Goal: Task Accomplishment & Management: Complete application form

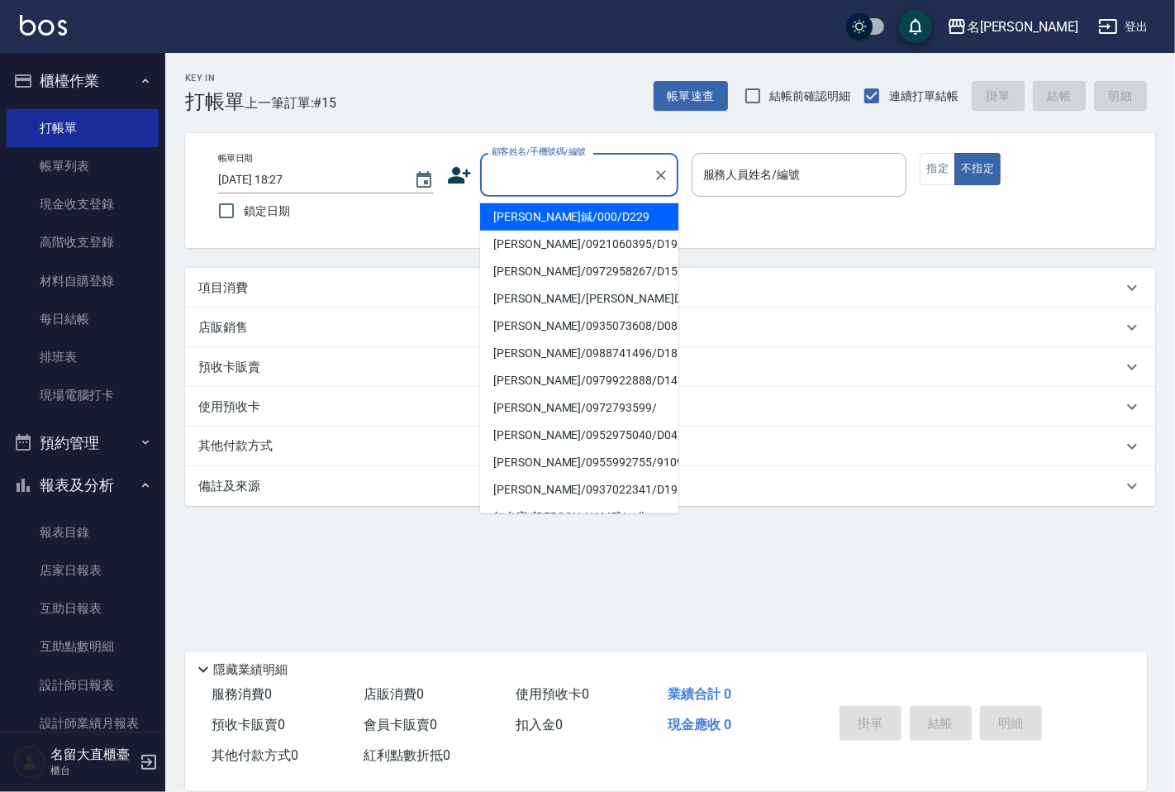
click at [636, 177] on input "顧客姓名/手機號碼/編號" at bounding box center [566, 174] width 159 height 29
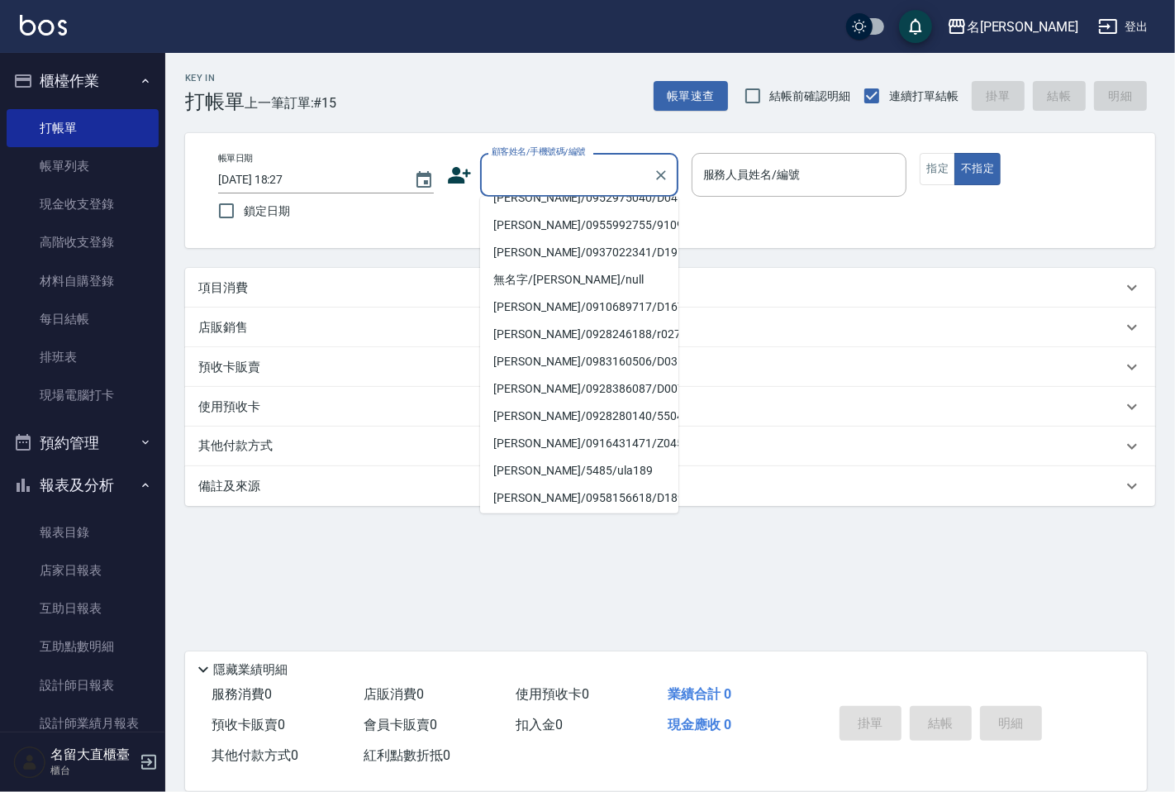
scroll to position [241, 0]
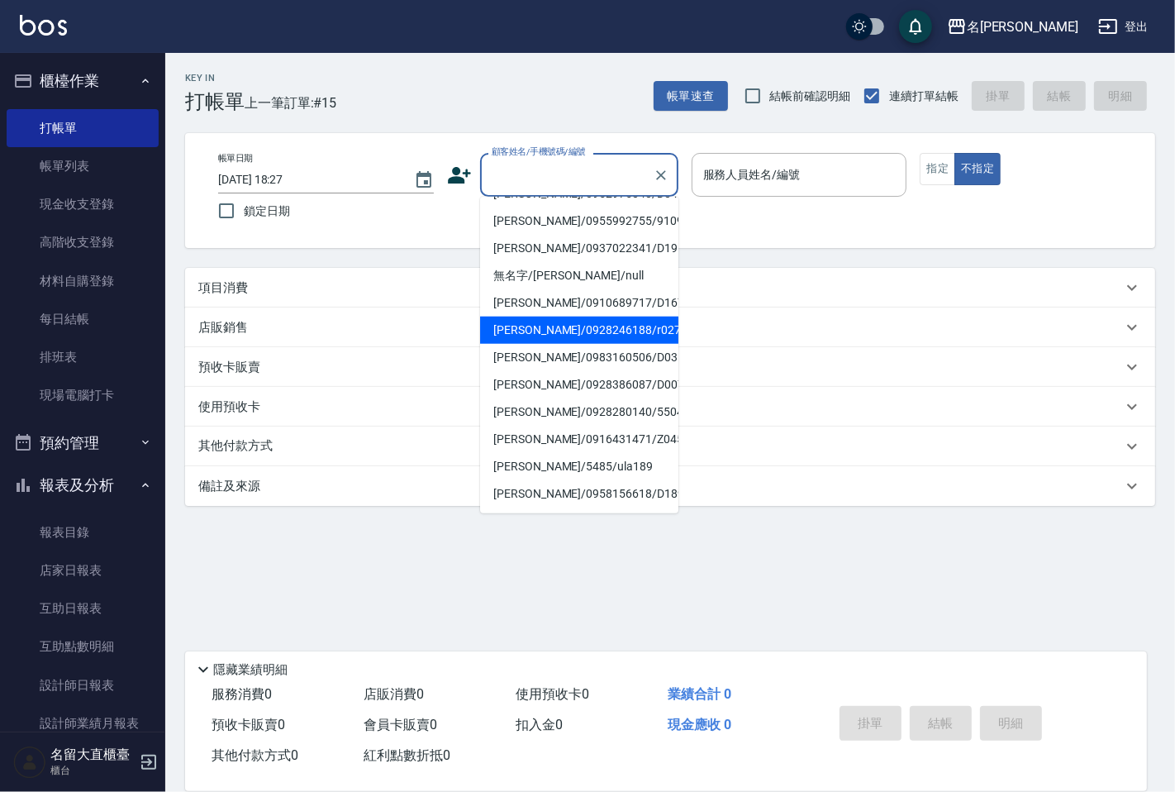
click at [563, 336] on li "[PERSON_NAME]/0928246188/r027" at bounding box center [579, 329] width 198 height 27
type input "[PERSON_NAME]/0928246188/r027"
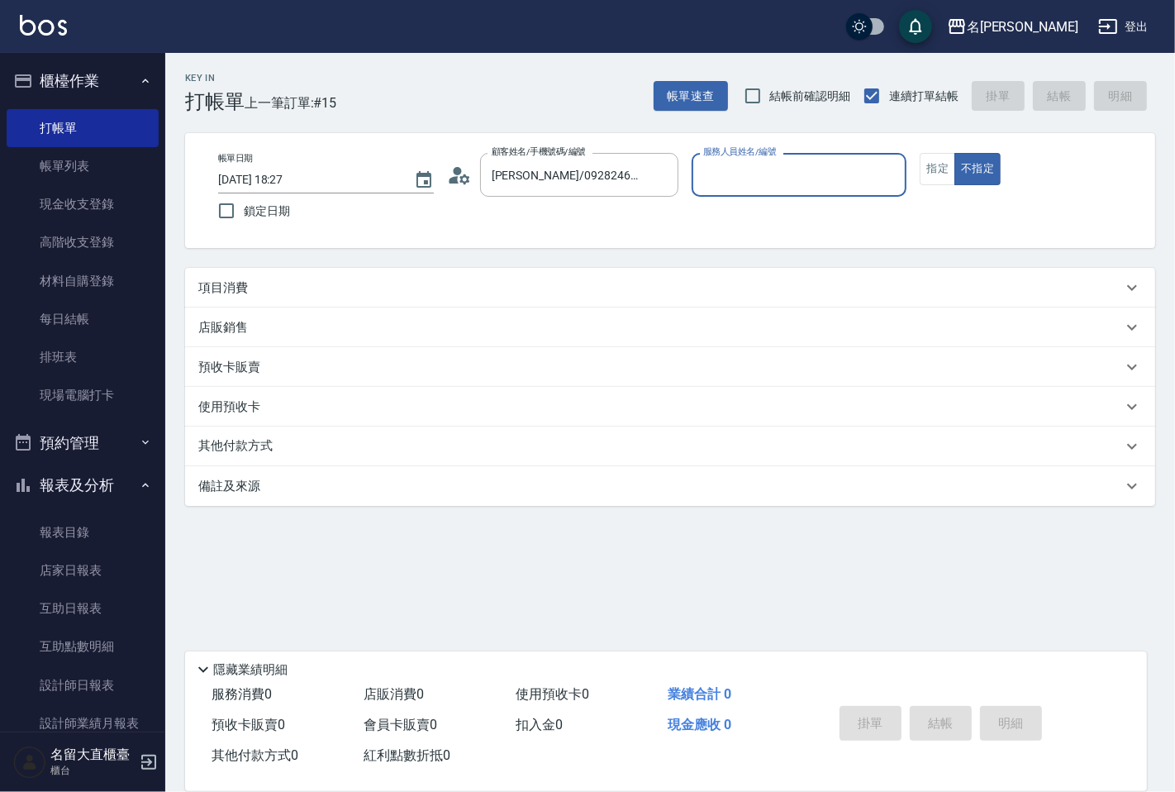
type input "Reese-5"
click at [934, 180] on button "指定" at bounding box center [938, 169] width 36 height 32
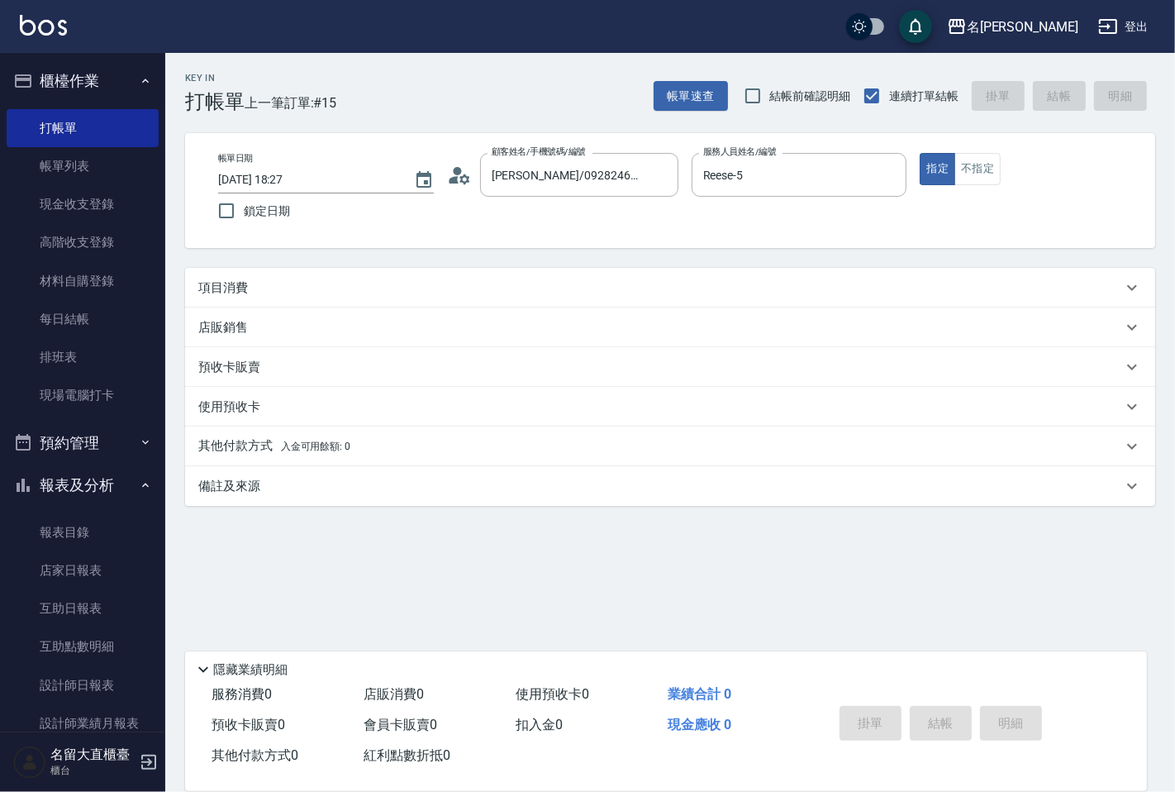
click at [249, 275] on div "項目消費" at bounding box center [670, 288] width 970 height 40
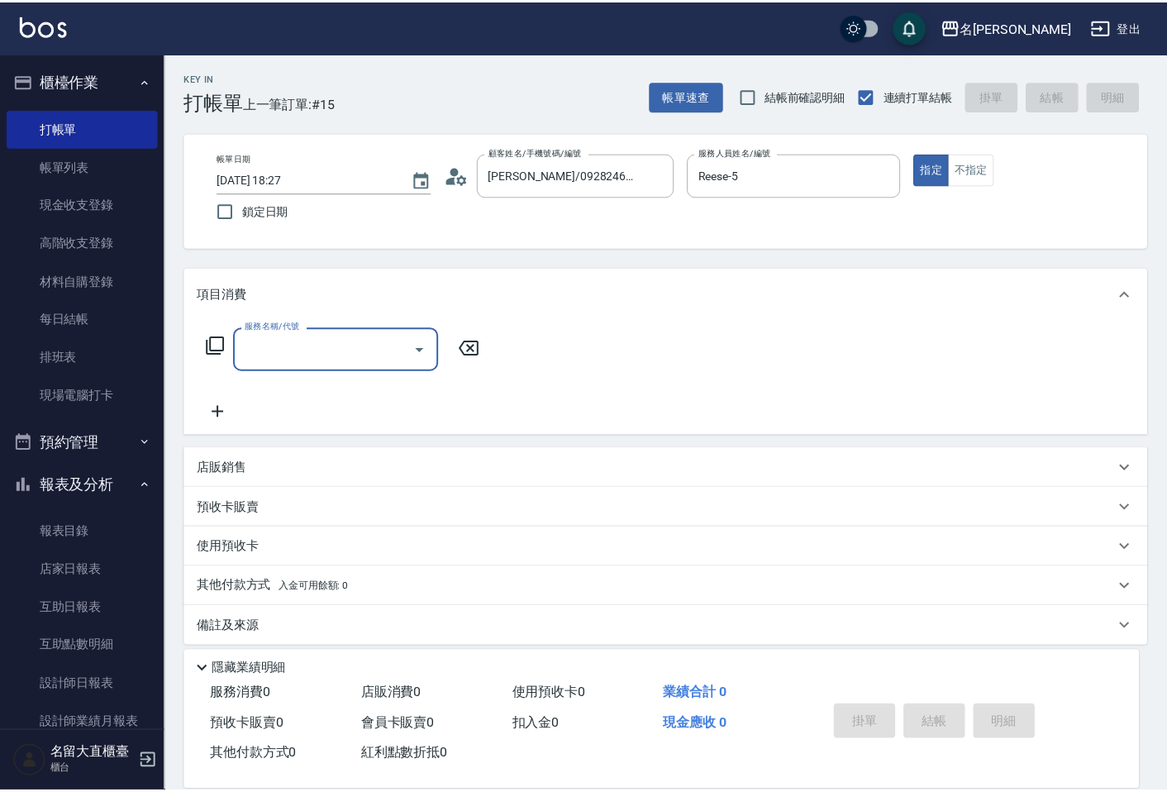
scroll to position [0, 0]
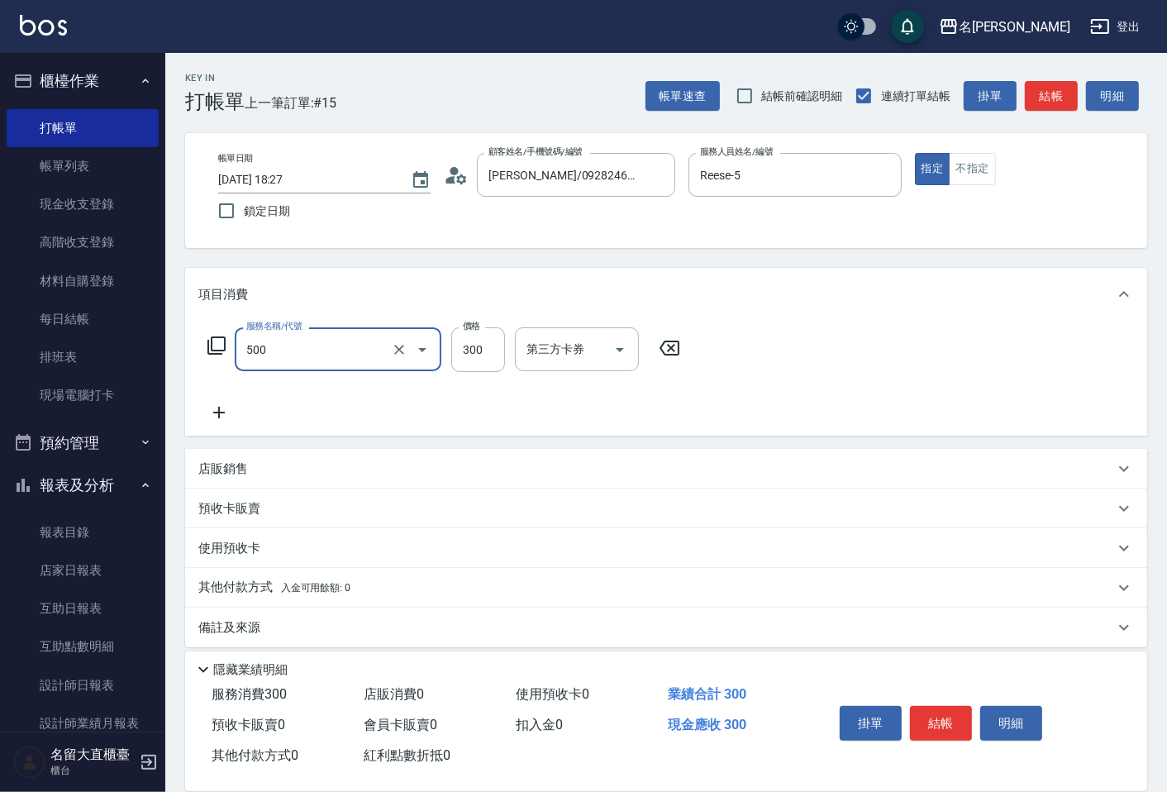
type input "洗髮(500)"
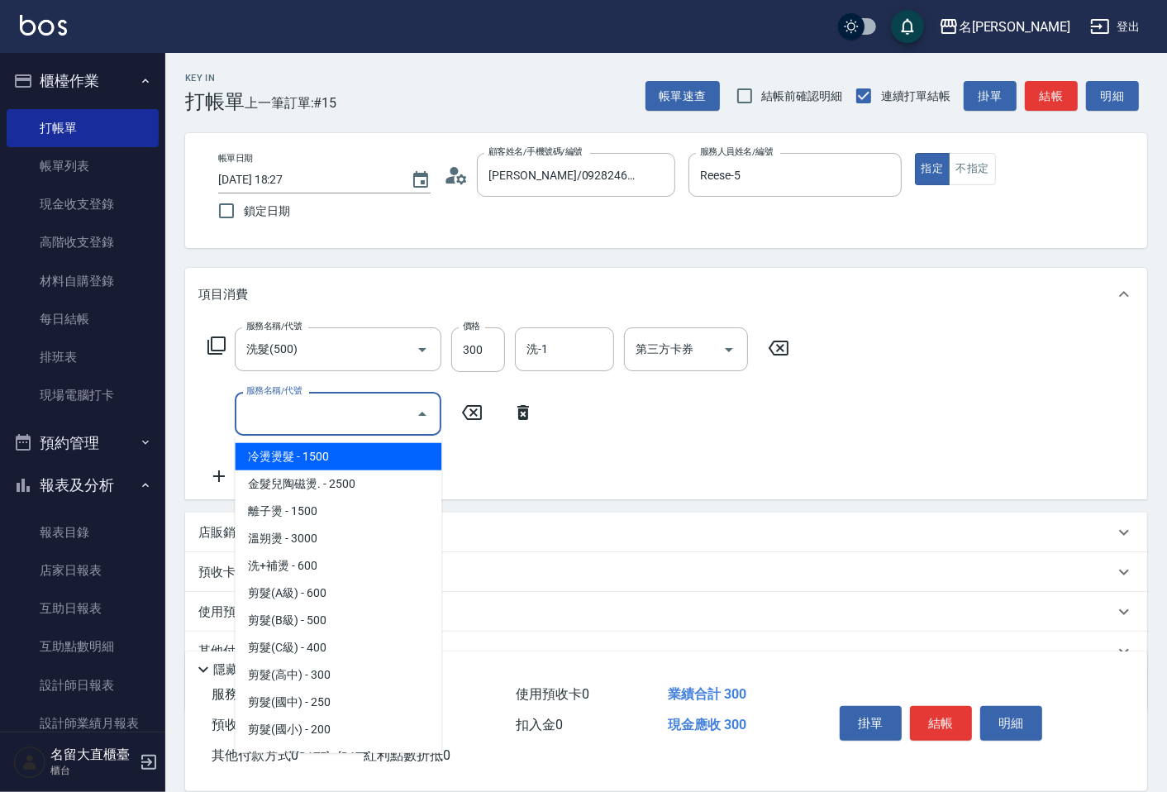
click at [311, 421] on input "服務名稱/代號" at bounding box center [325, 413] width 167 height 29
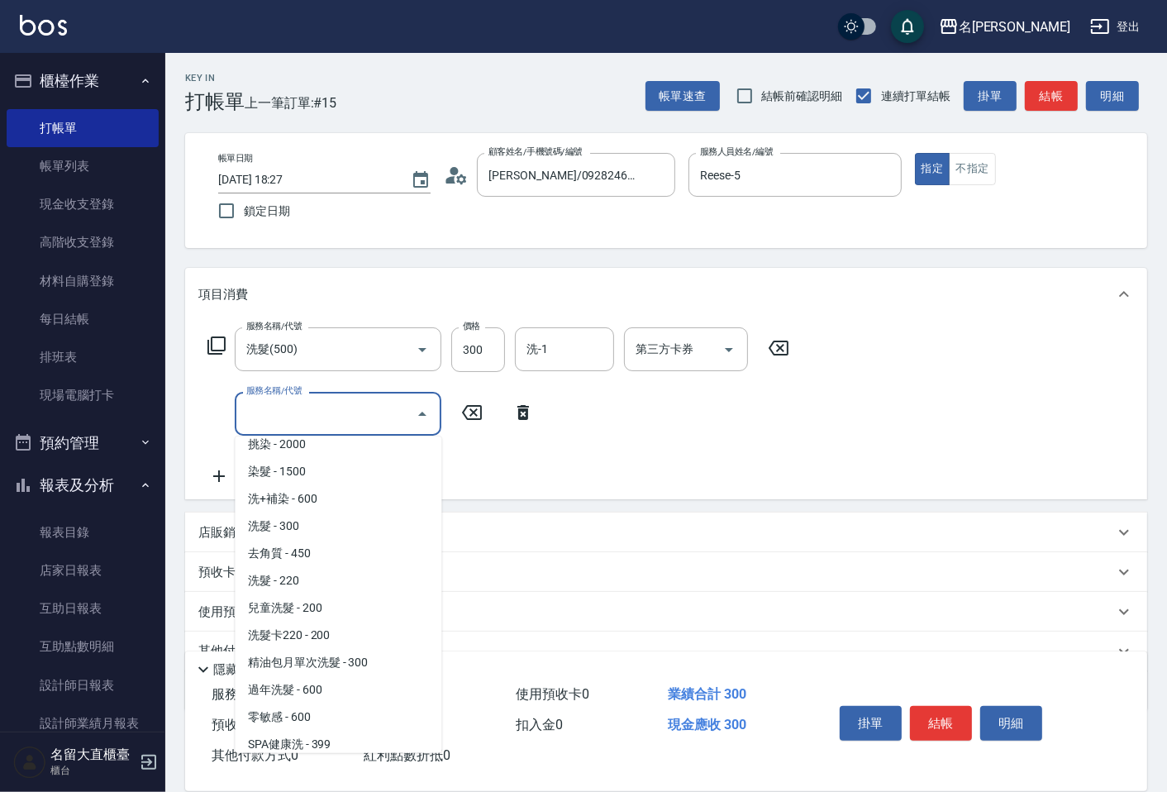
scroll to position [459, 0]
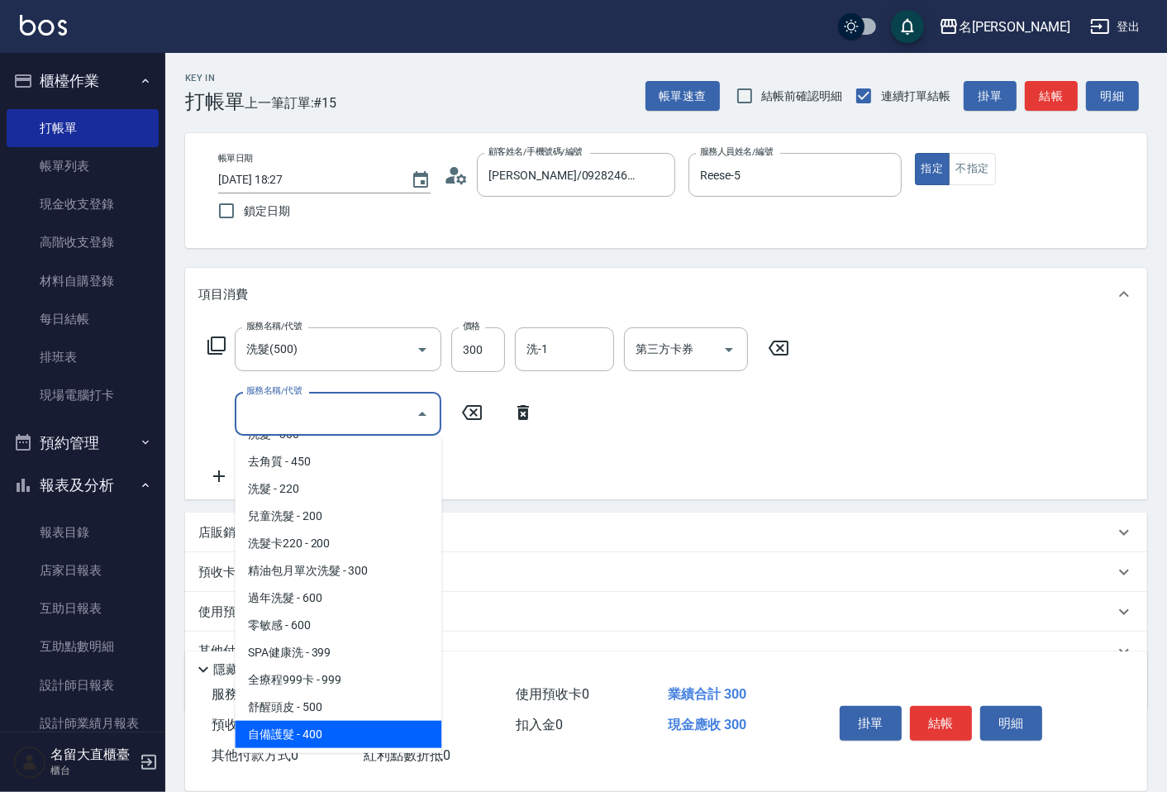
click at [333, 732] on span "自備護髮 - 400" at bounding box center [338, 733] width 207 height 27
type input "自備護髮(601)"
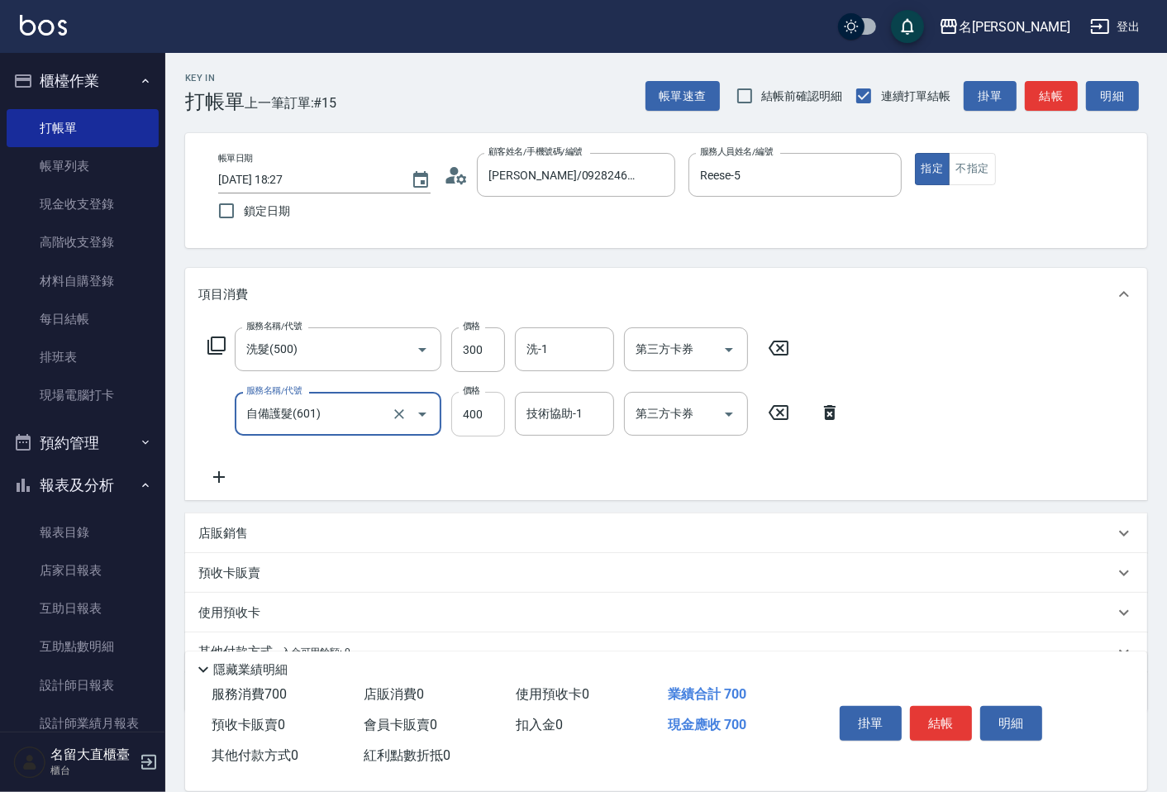
click at [487, 426] on input "400" at bounding box center [478, 414] width 54 height 45
type input "350"
click at [1061, 86] on button "結帳" at bounding box center [1051, 96] width 53 height 31
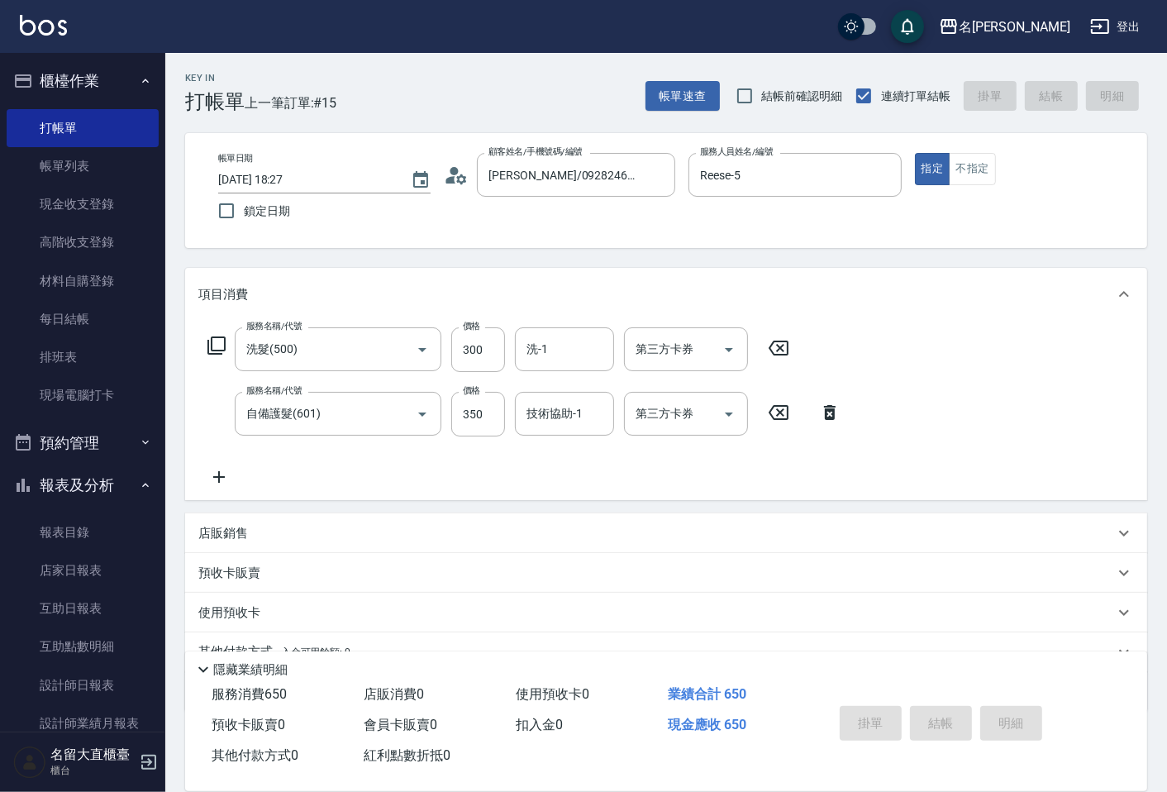
type input "[DATE] 18:57"
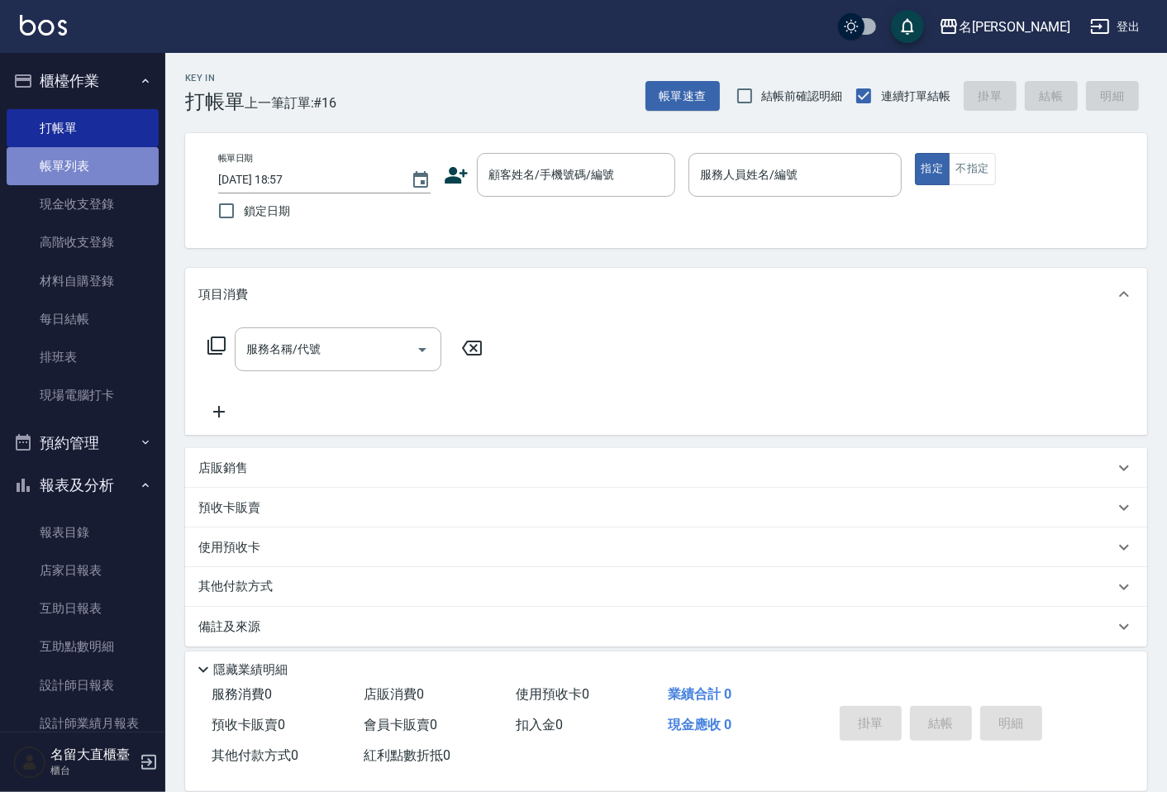
click at [132, 165] on link "帳單列表" at bounding box center [83, 166] width 152 height 38
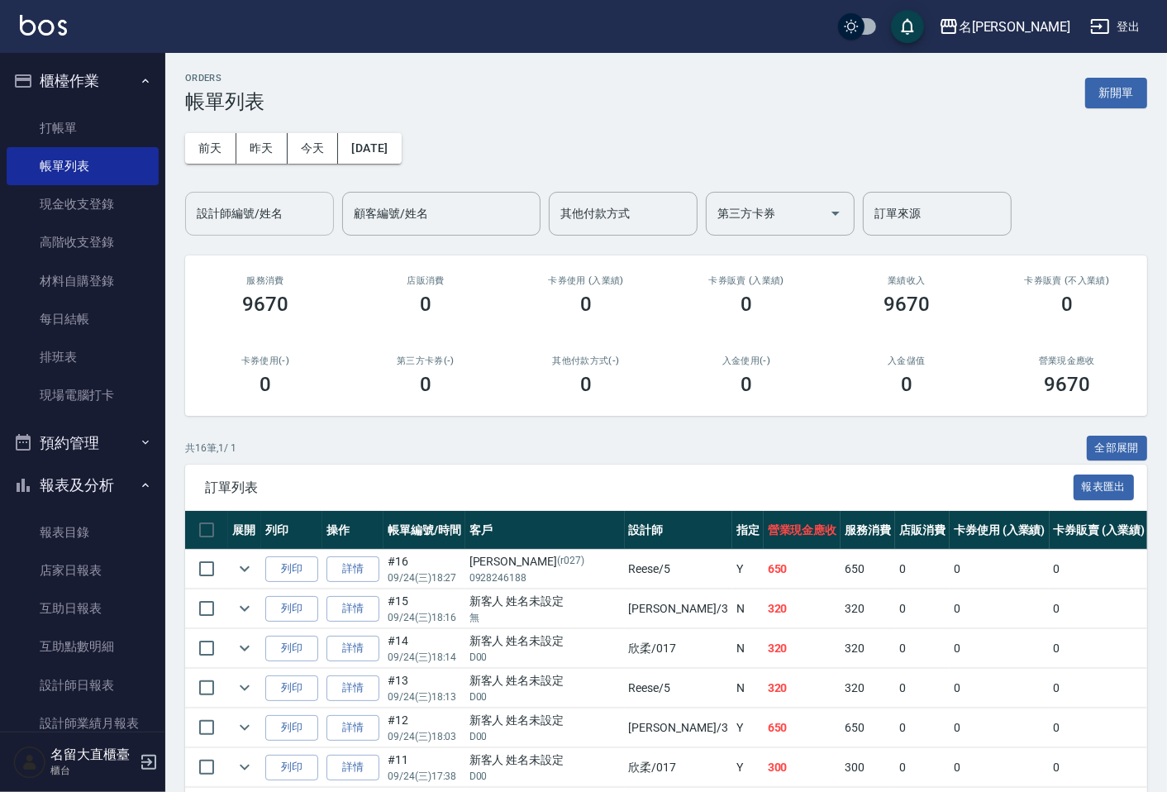
click at [285, 197] on div "設計師編號/姓名" at bounding box center [259, 214] width 149 height 44
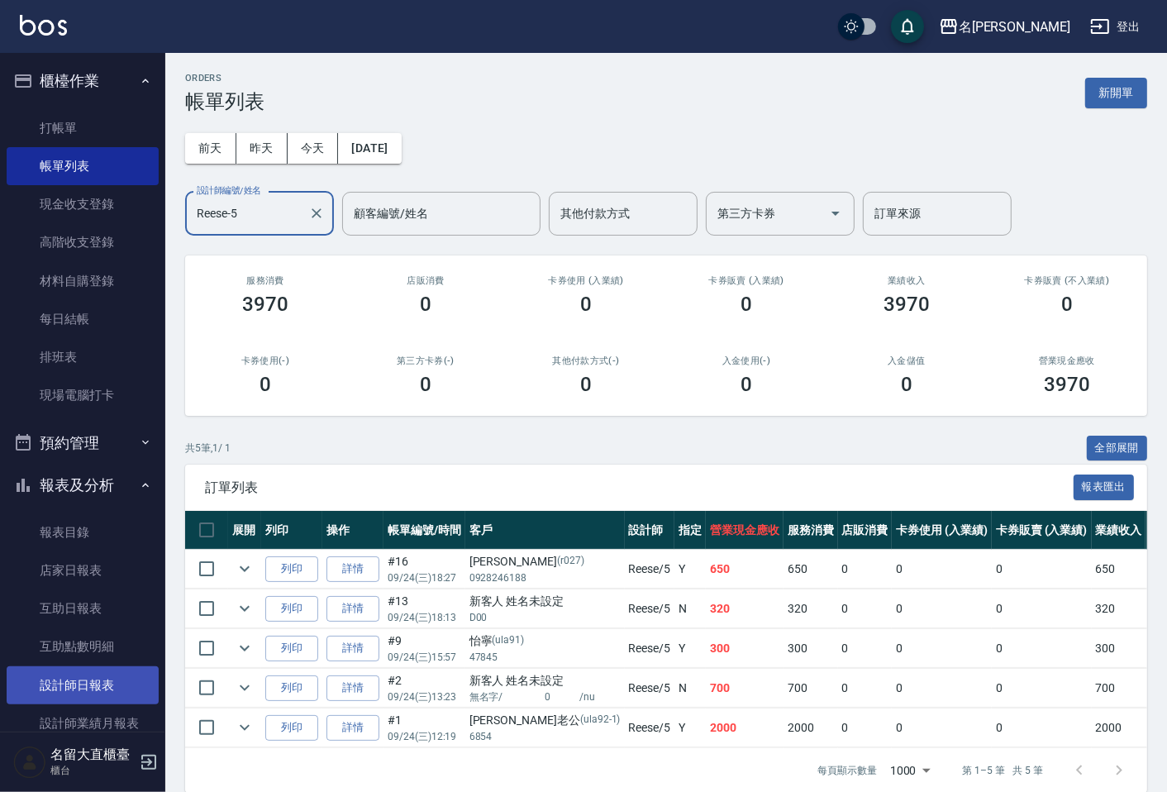
type input "Reese-5"
click at [112, 674] on link "設計師日報表" at bounding box center [83, 685] width 152 height 38
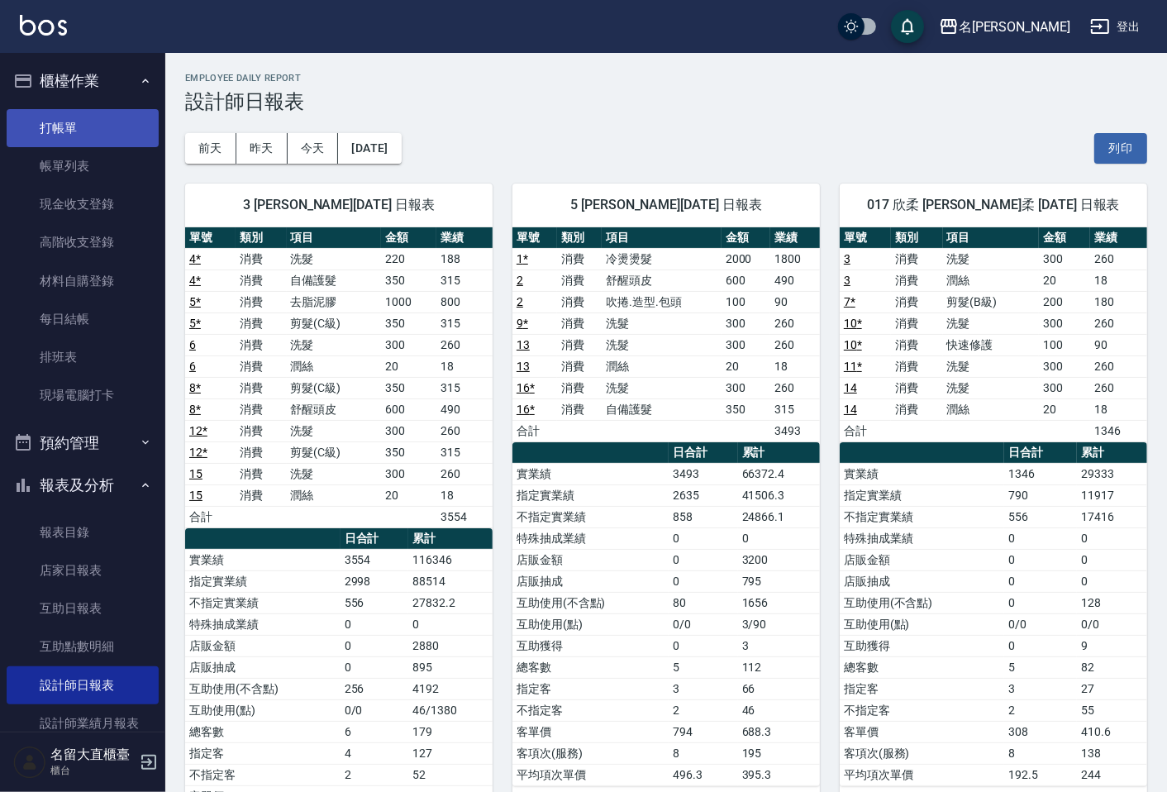
click at [41, 120] on link "打帳單" at bounding box center [83, 128] width 152 height 38
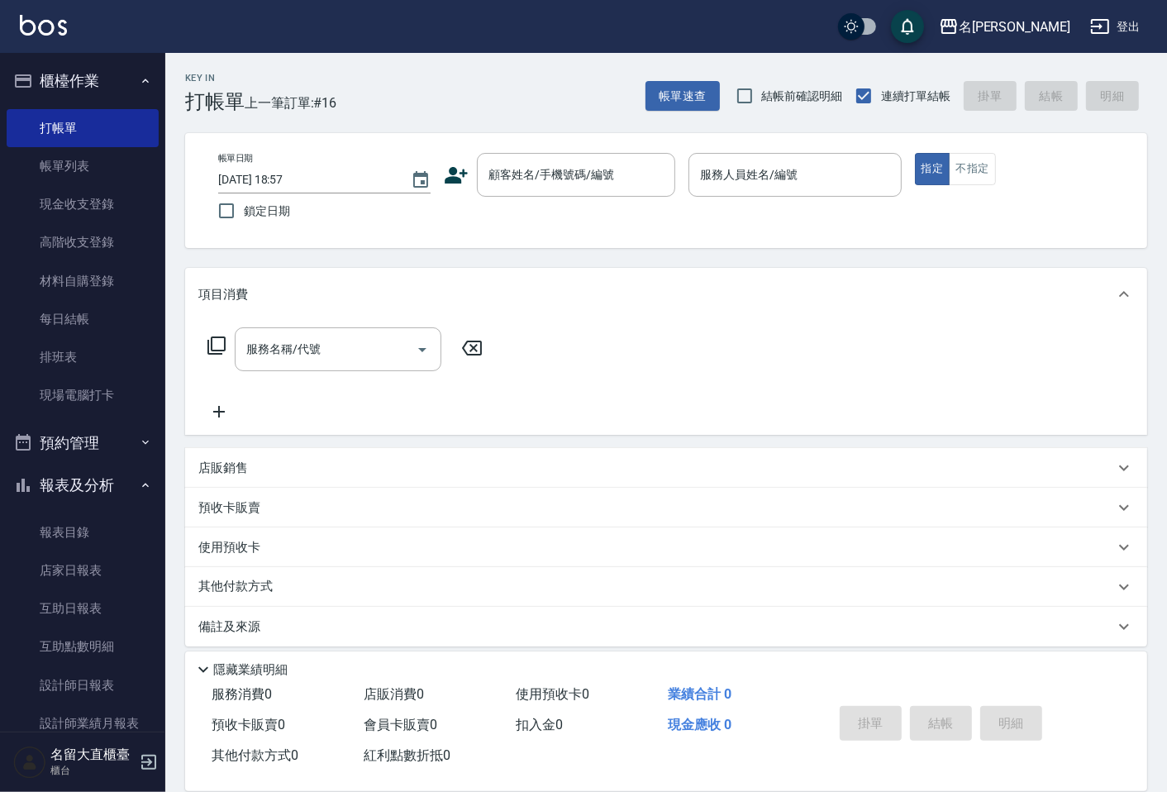
click at [525, 147] on div "帳單日期 [DATE] 18:57 鎖定日期 顧客姓名/手機號碼/編號 顧客姓名/手機號碼/編號 服務人員姓名/編號 服務人員姓名/編號 指定 不指定" at bounding box center [666, 190] width 962 height 115
click at [530, 160] on div "顧客姓名/手機號碼/編號 顧客姓名/手機號碼/編號" at bounding box center [576, 175] width 198 height 44
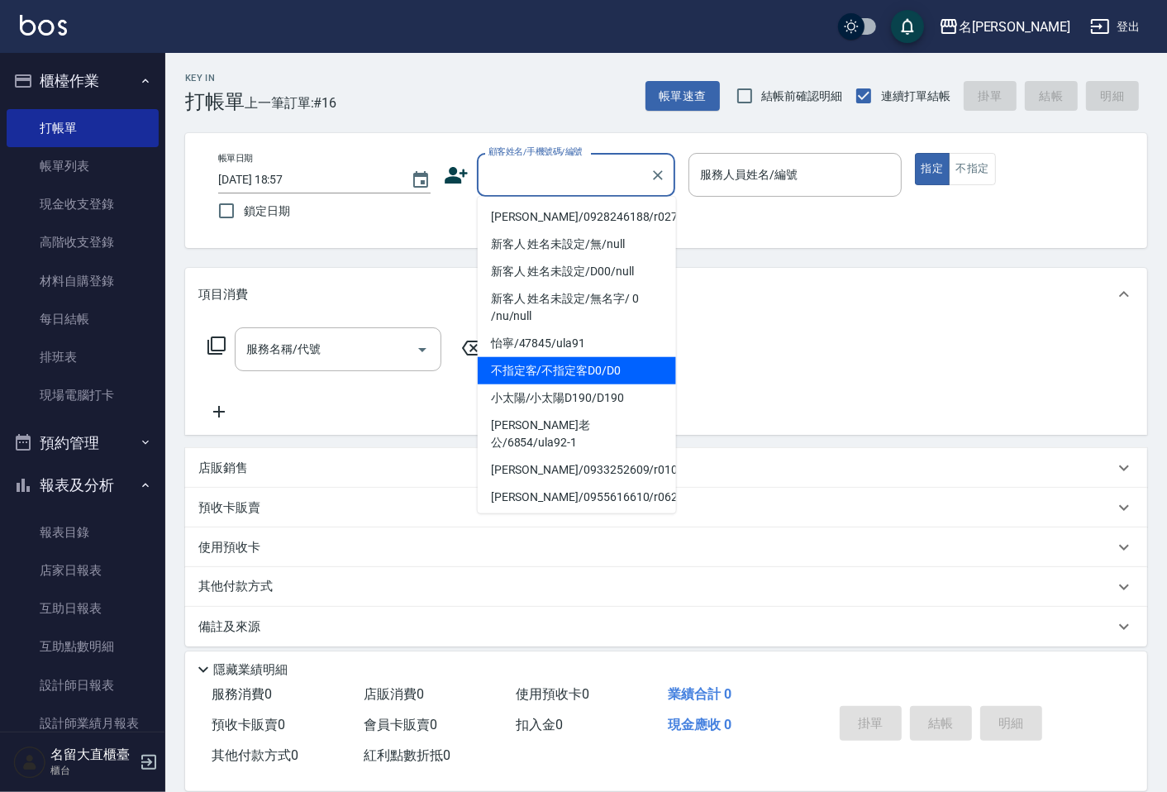
click at [603, 374] on li "不指定客/不指定客D0/D0" at bounding box center [577, 370] width 198 height 27
type input "不指定客/不指定客D0/D0"
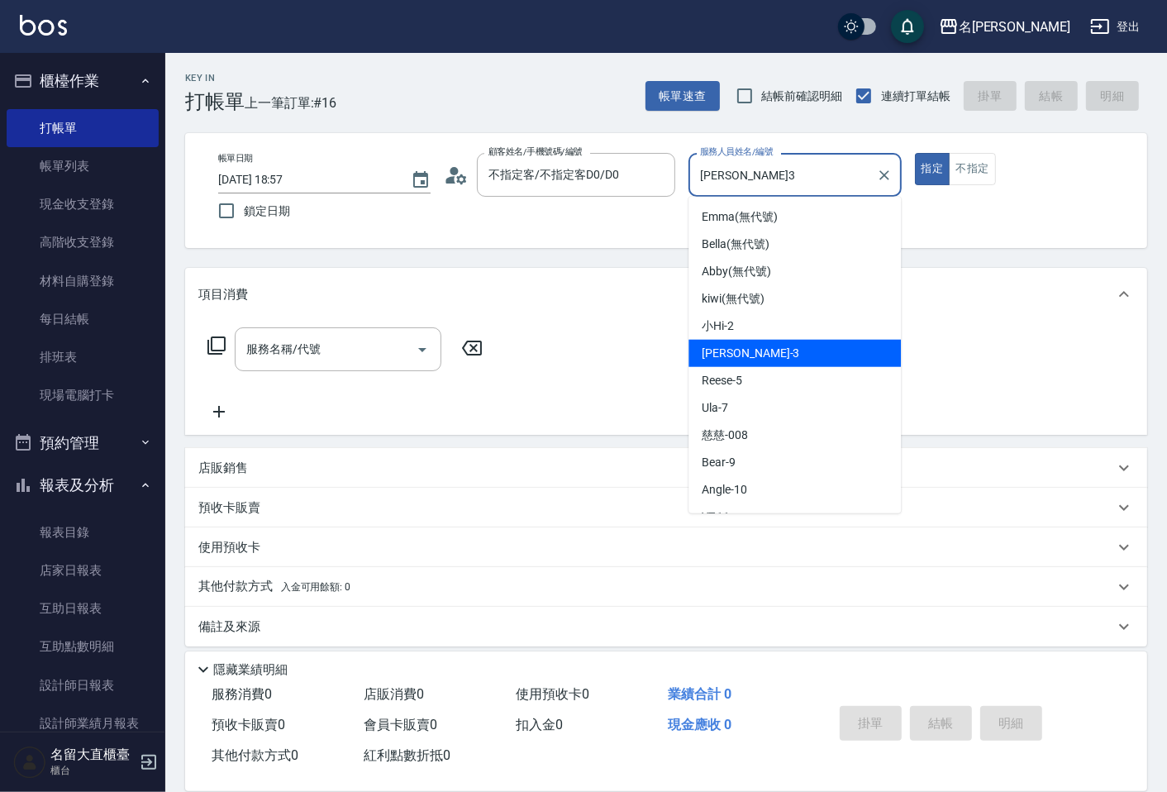
click at [773, 167] on input "[PERSON_NAME]3" at bounding box center [782, 174] width 173 height 29
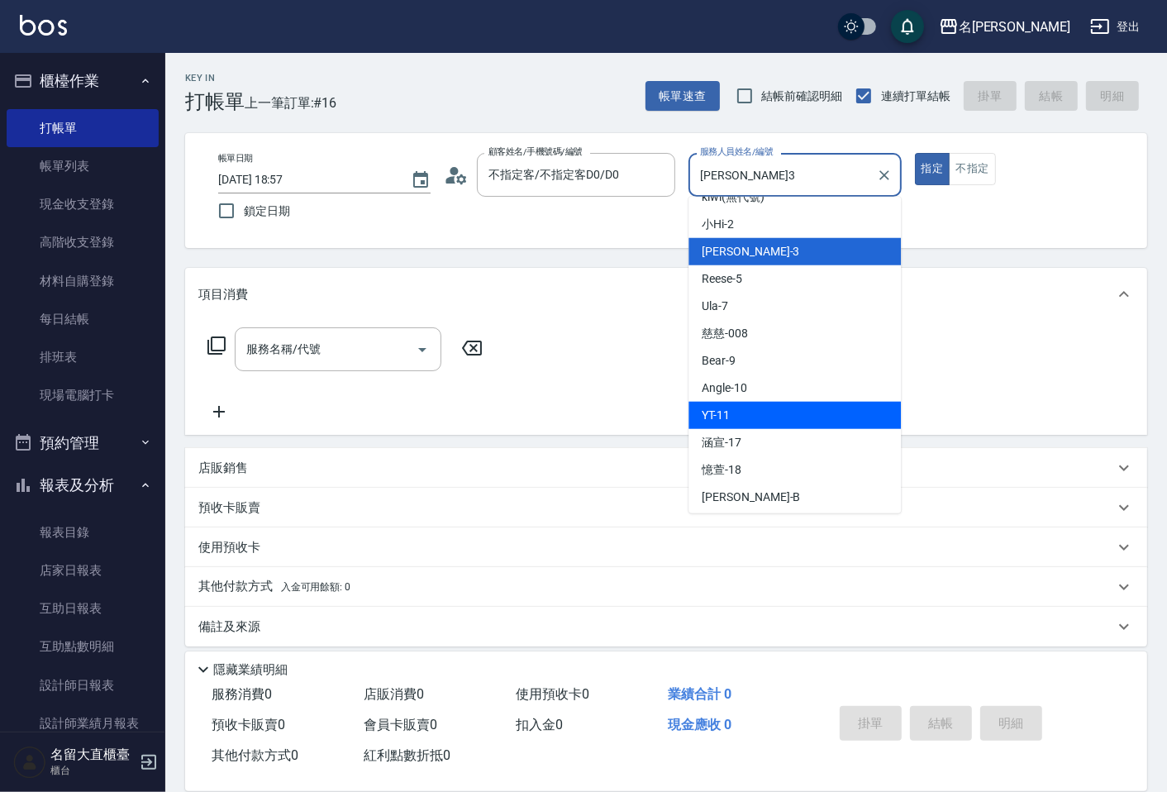
scroll to position [183, 0]
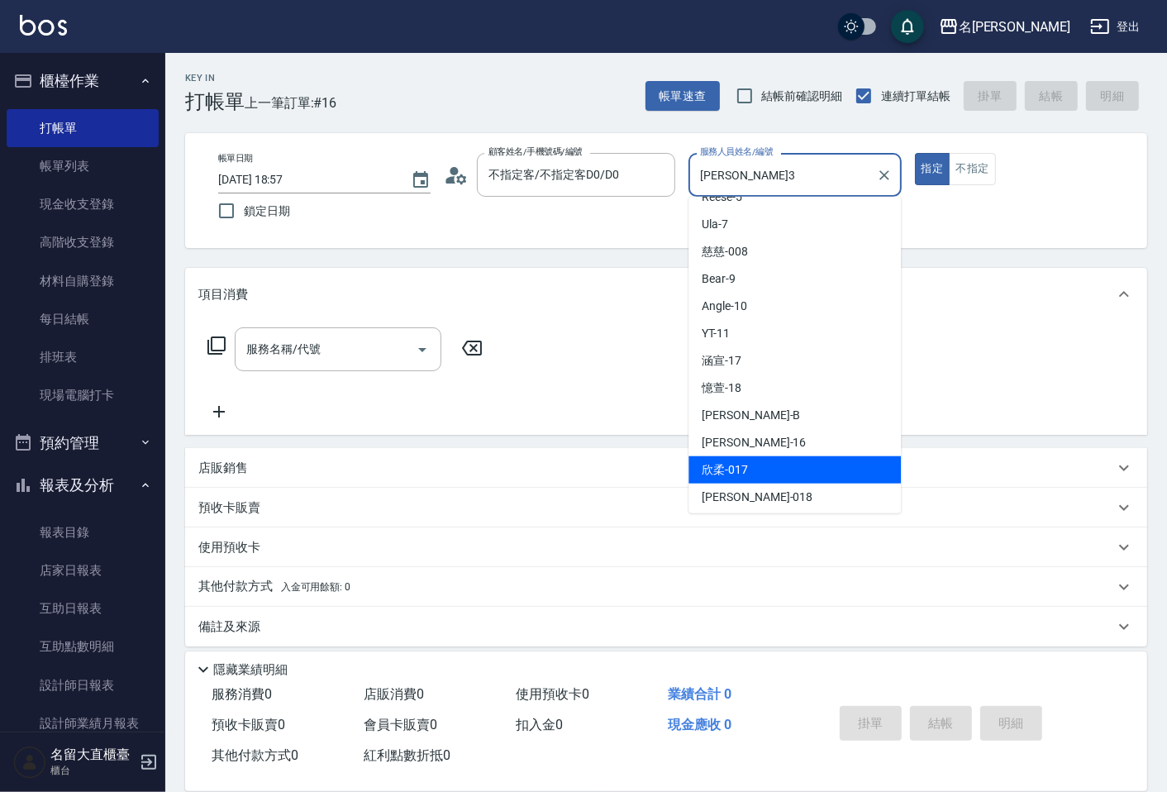
click at [749, 460] on div "欣柔 -017" at bounding box center [794, 469] width 212 height 27
type input "欣柔-017"
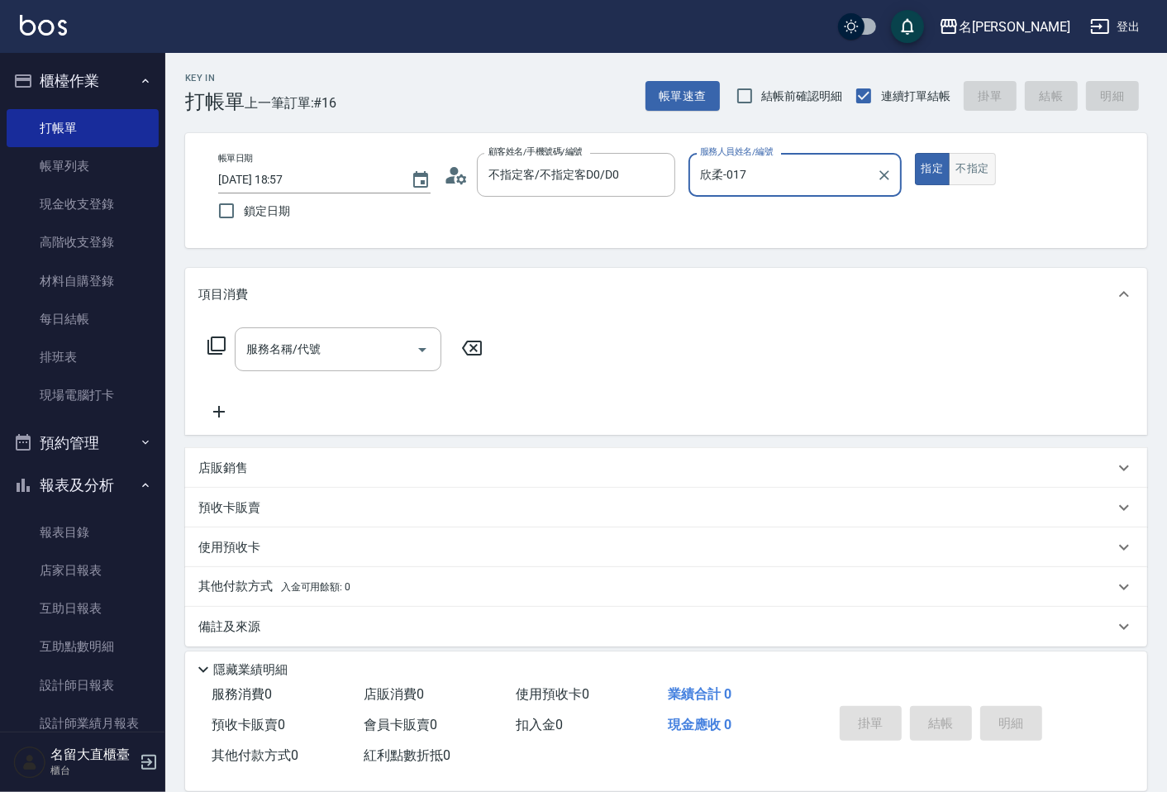
click at [971, 169] on button "不指定" at bounding box center [972, 169] width 46 height 32
click at [264, 358] on input "服務名稱/代號" at bounding box center [325, 349] width 167 height 29
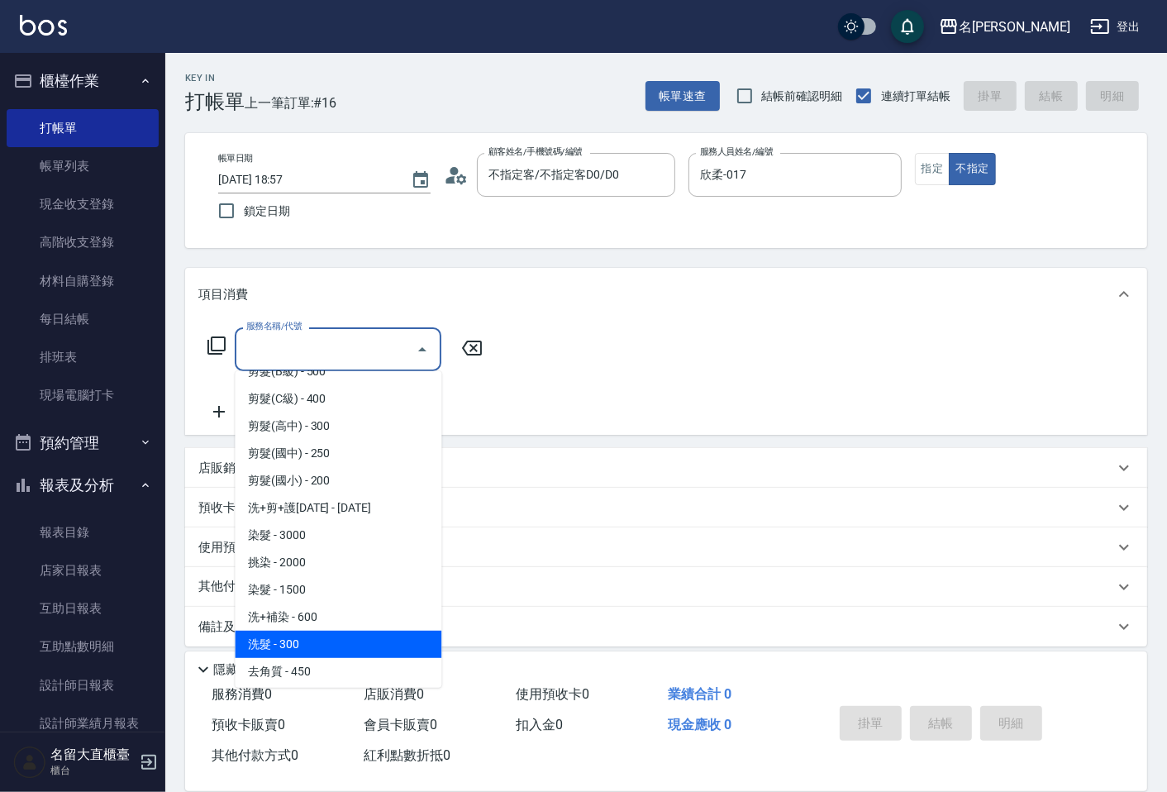
click at [299, 633] on span "洗髮 - 300" at bounding box center [338, 643] width 207 height 27
type input "洗髮(500)"
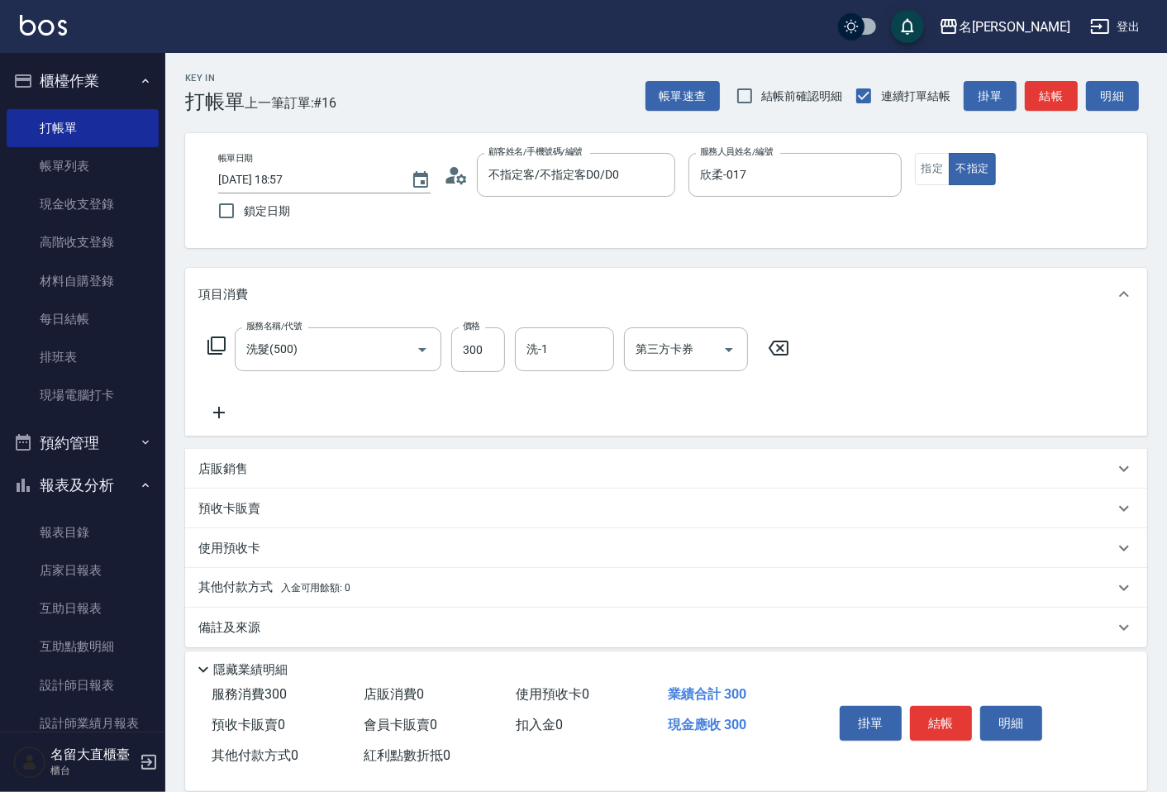
click at [219, 407] on icon at bounding box center [219, 413] width 12 height 12
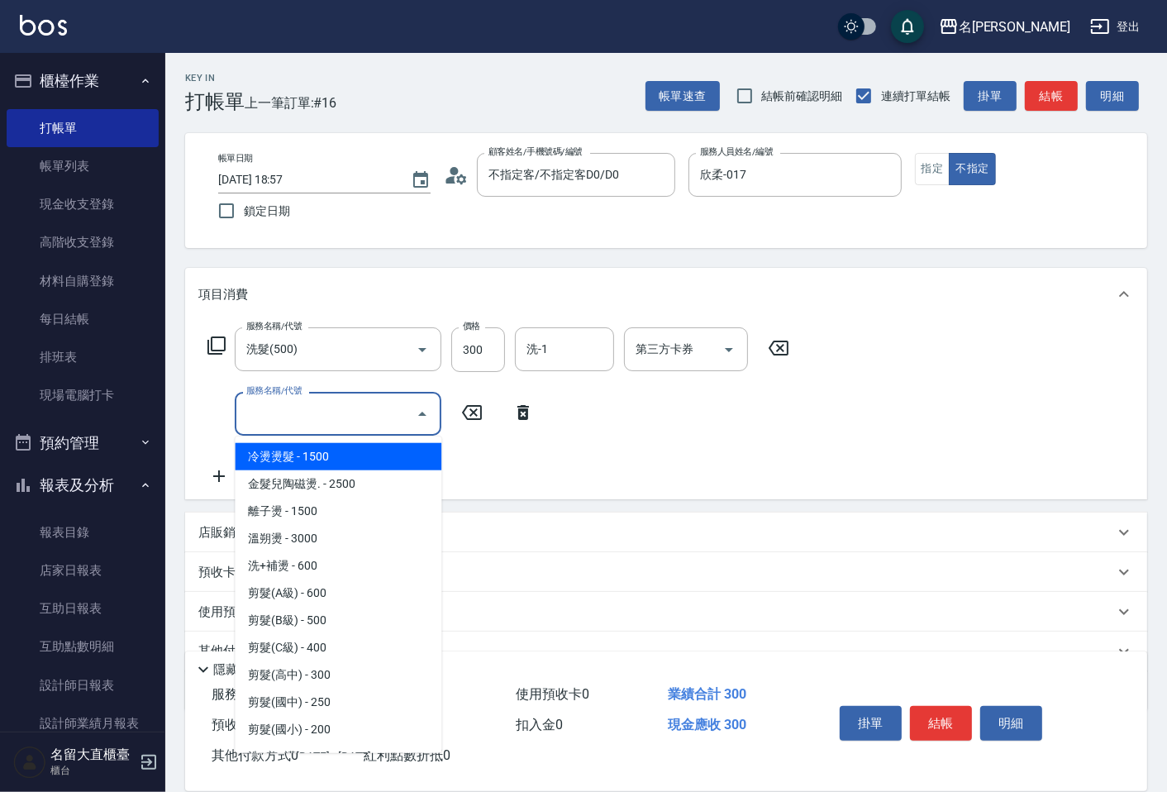
click at [292, 422] on input "服務名稱/代號" at bounding box center [325, 413] width 167 height 29
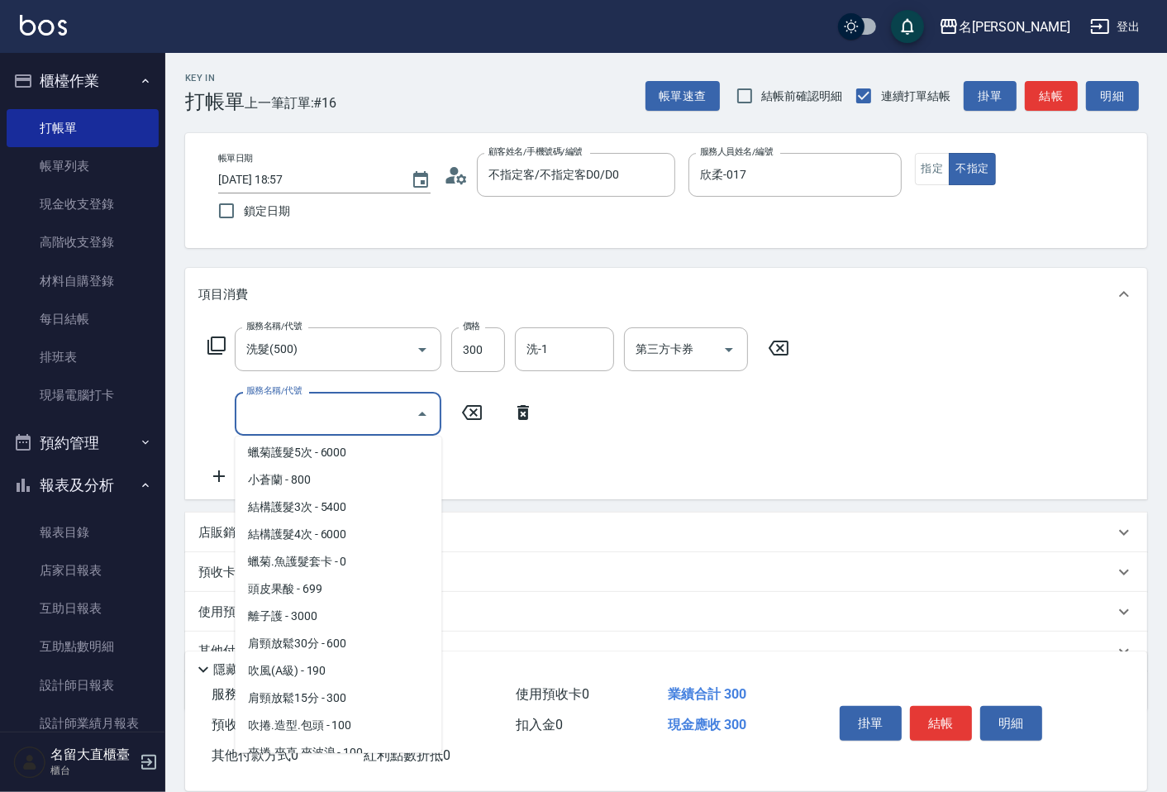
scroll to position [1285, 0]
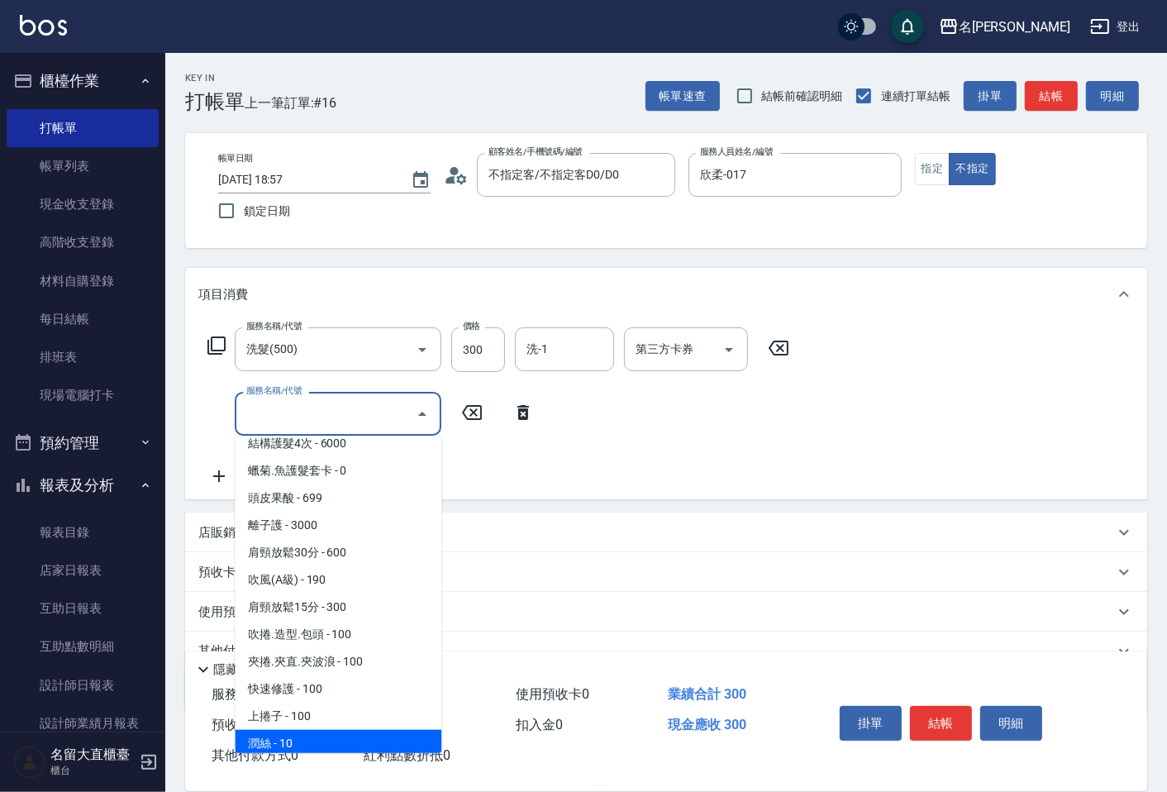
click at [309, 730] on span "潤絲 - 10" at bounding box center [338, 743] width 207 height 27
type input "[PERSON_NAME](802)"
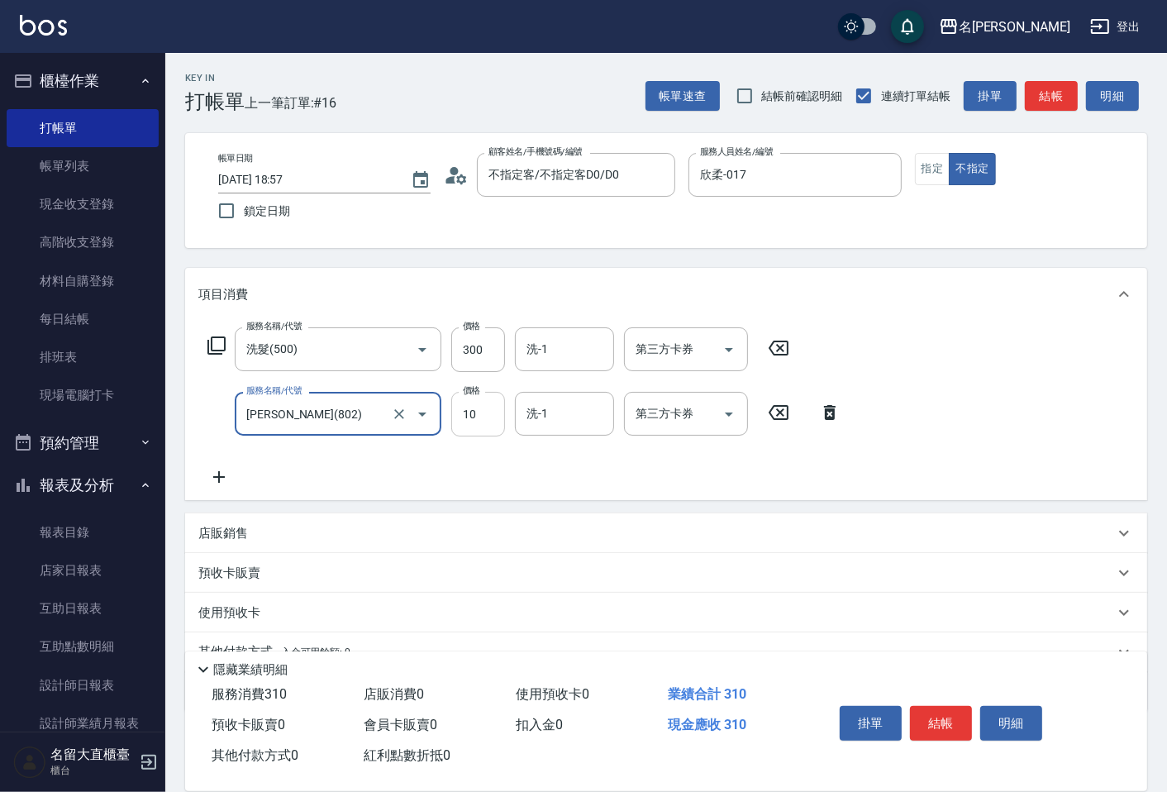
click at [466, 400] on input "10" at bounding box center [478, 414] width 54 height 45
type input "20"
click at [927, 715] on button "結帳" at bounding box center [941, 723] width 62 height 35
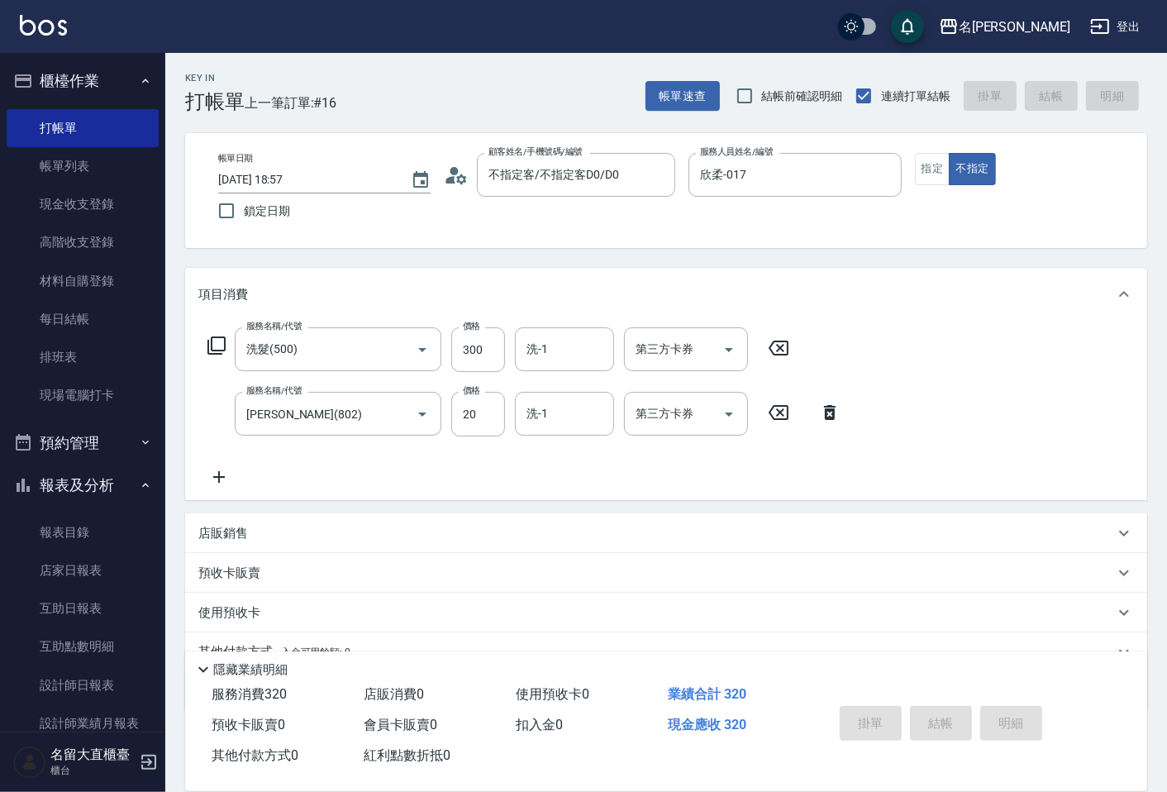
type input "[DATE] 19:15"
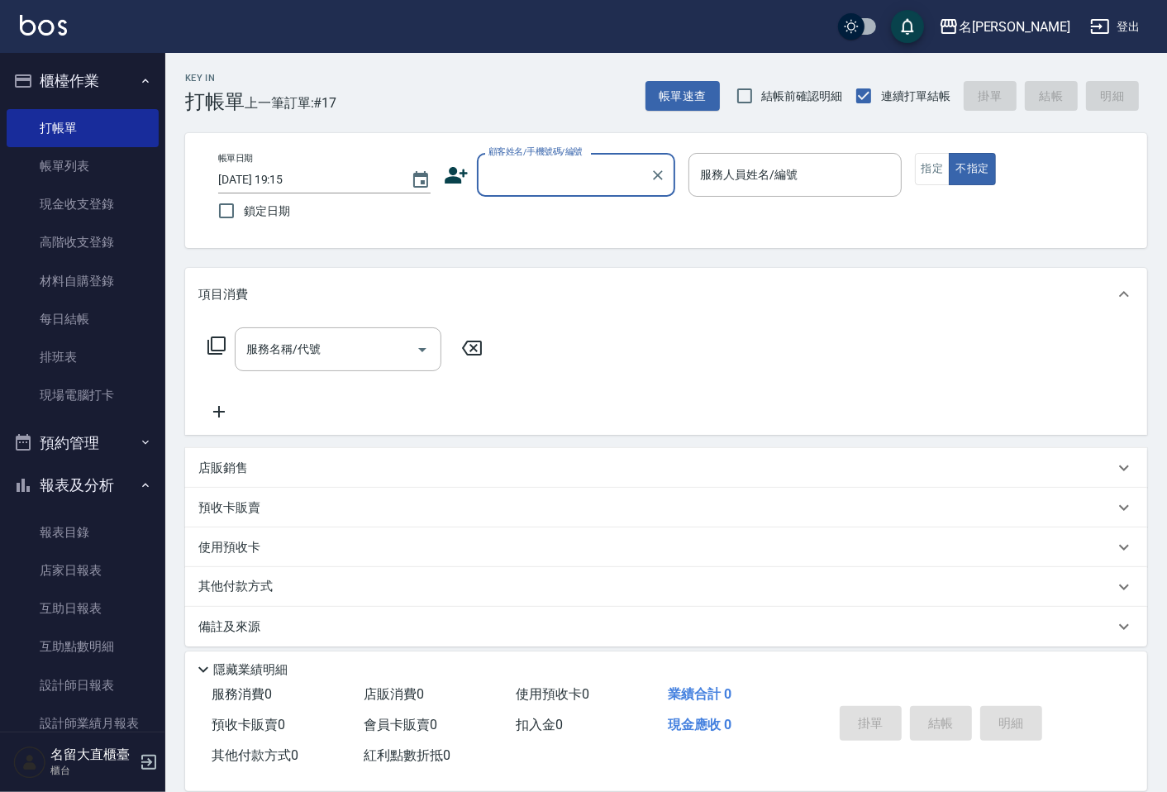
click at [870, 762] on div "掛單 結帳 明細" at bounding box center [970, 725] width 314 height 92
click at [634, 180] on input "顧客姓名/手機號碼/編號" at bounding box center [563, 174] width 159 height 29
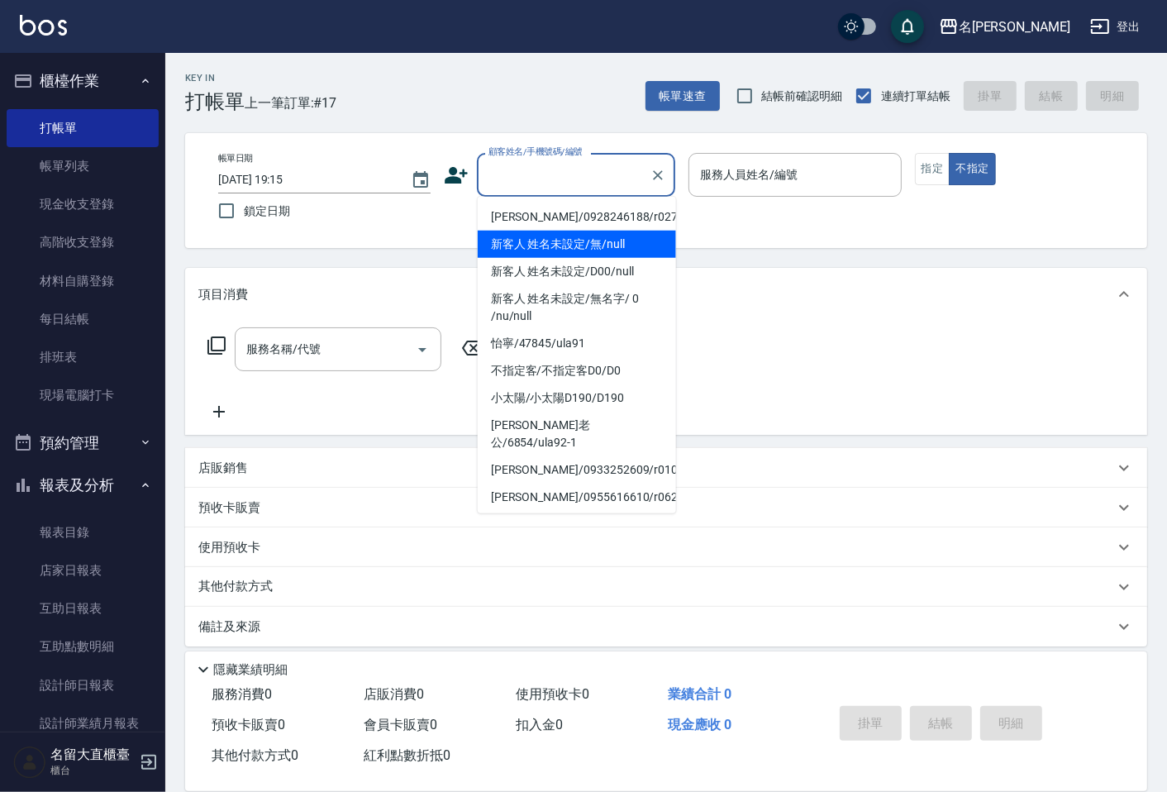
click at [610, 238] on li "新客人 姓名未設定/無/null" at bounding box center [577, 244] width 198 height 27
type input "新客人 姓名未設定/無/null"
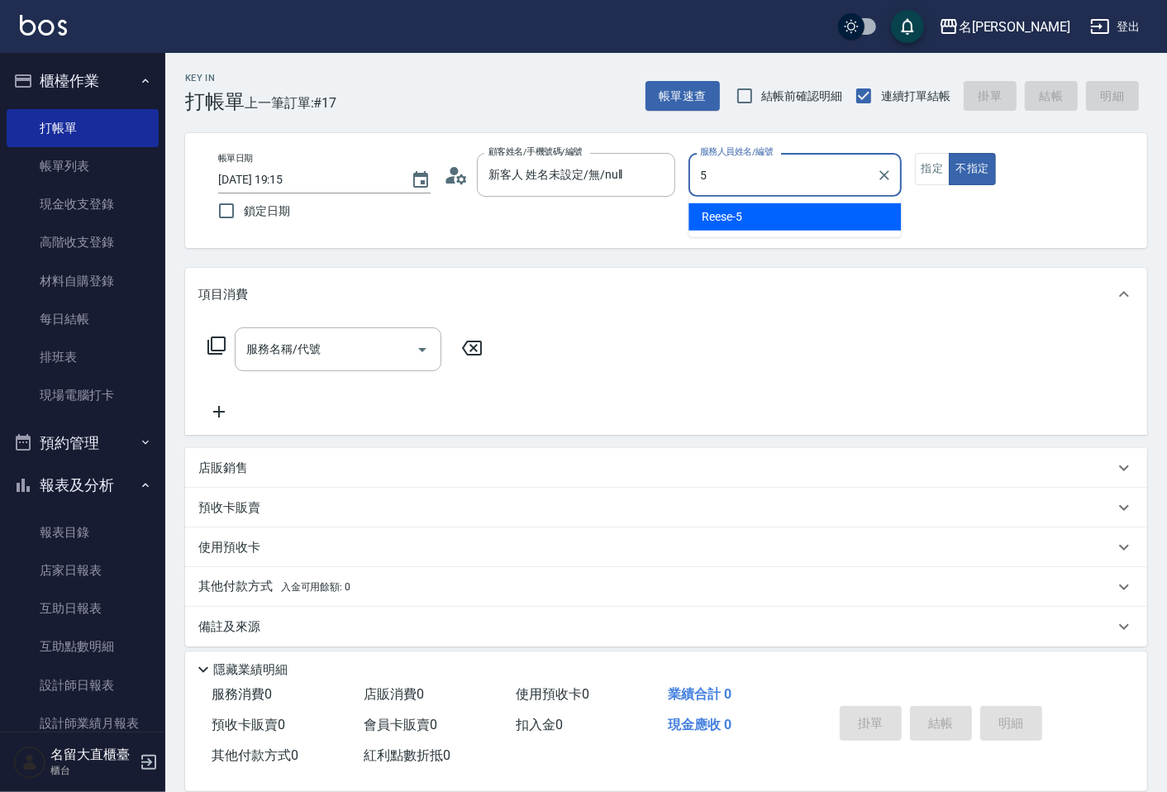
type input "Reese-5"
type button "false"
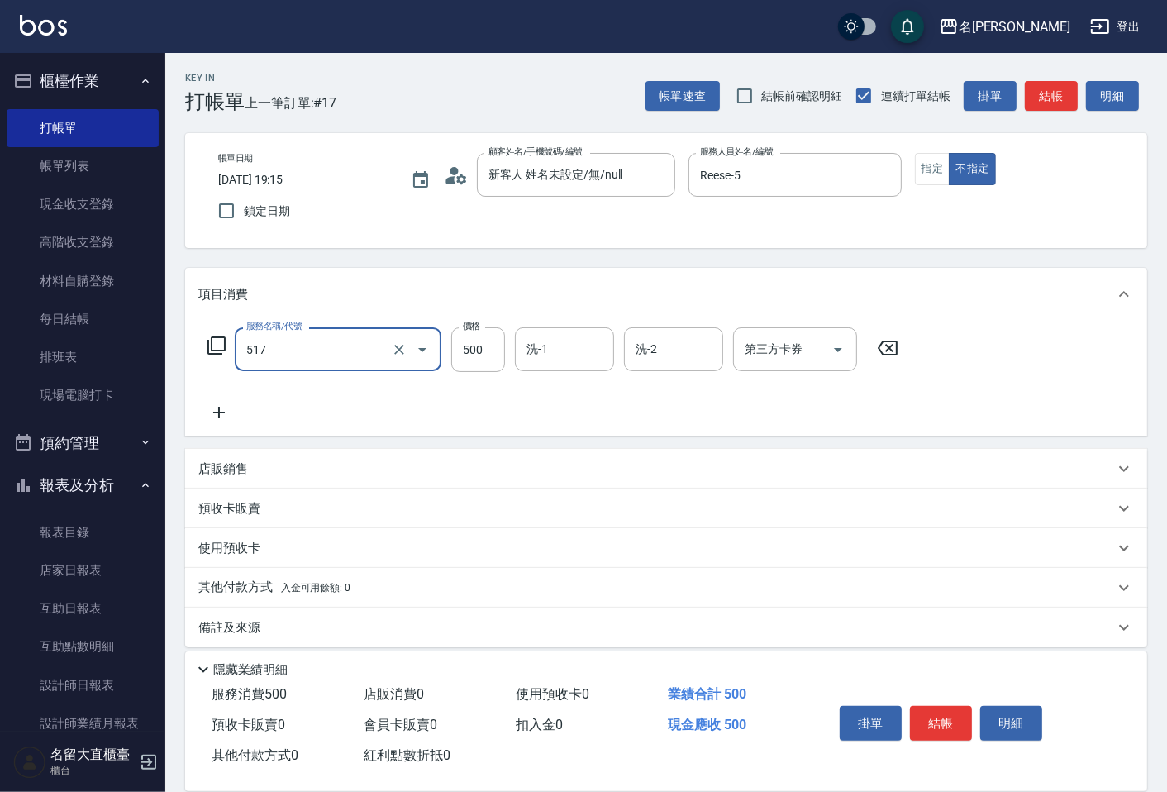
type input "舒醒頭皮(517)"
type input "600"
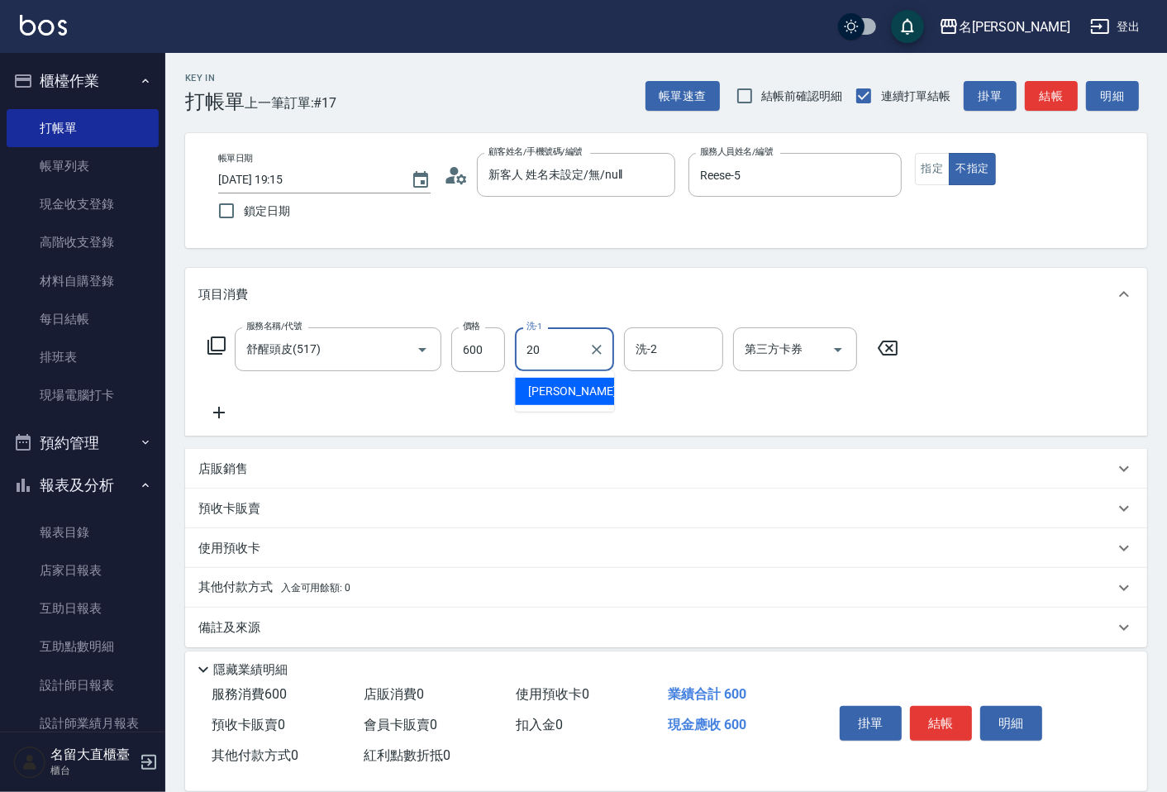
type input "詩雅-20"
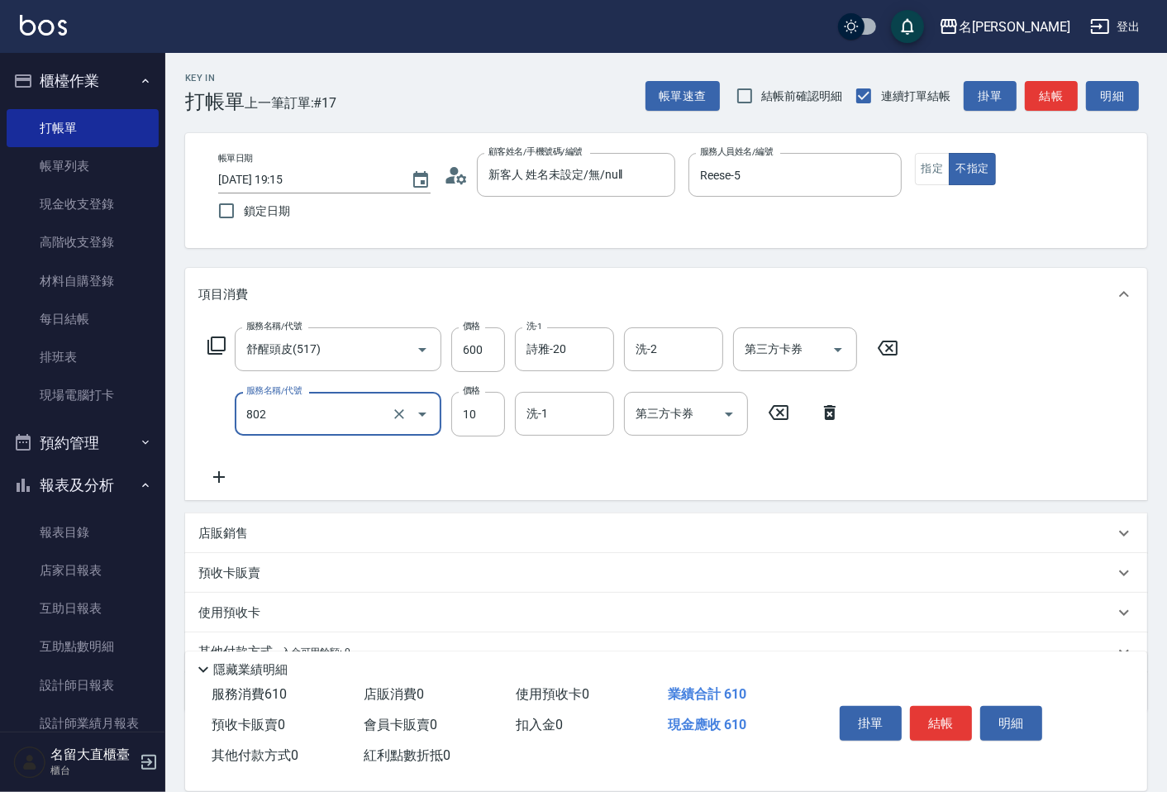
type input "[PERSON_NAME](802)"
type input "20"
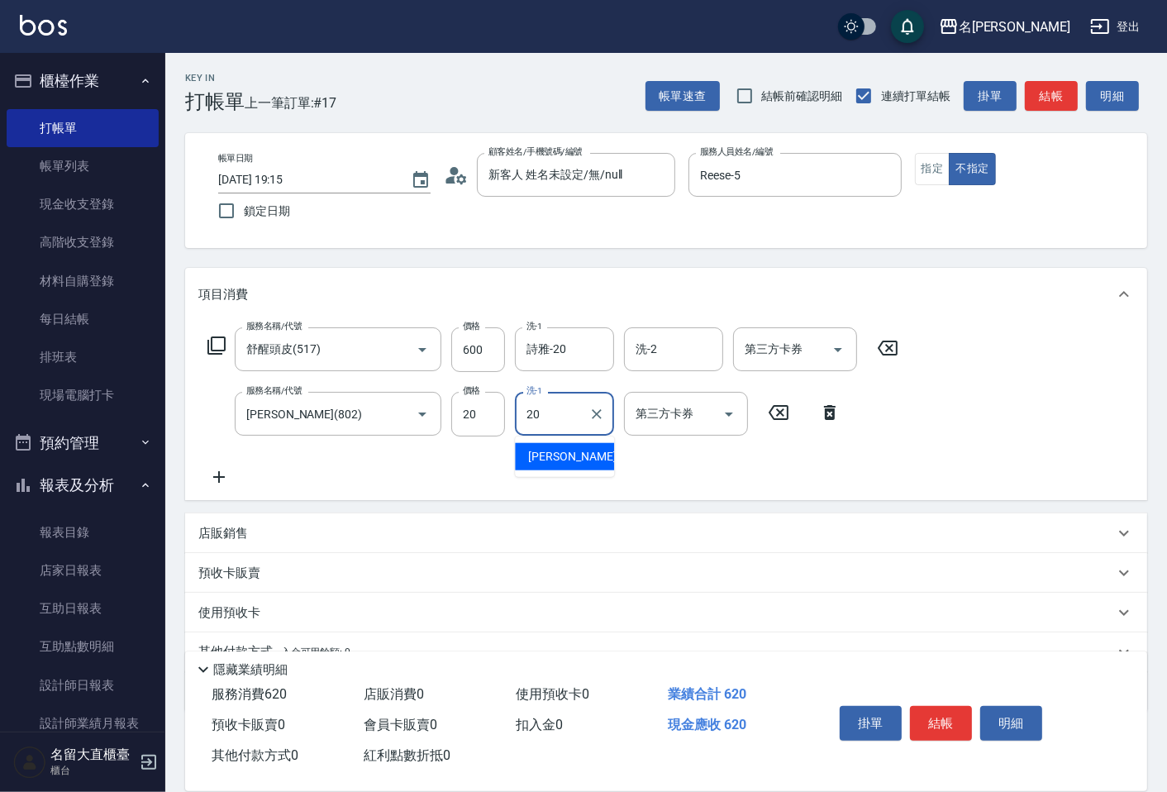
type input "詩雅-20"
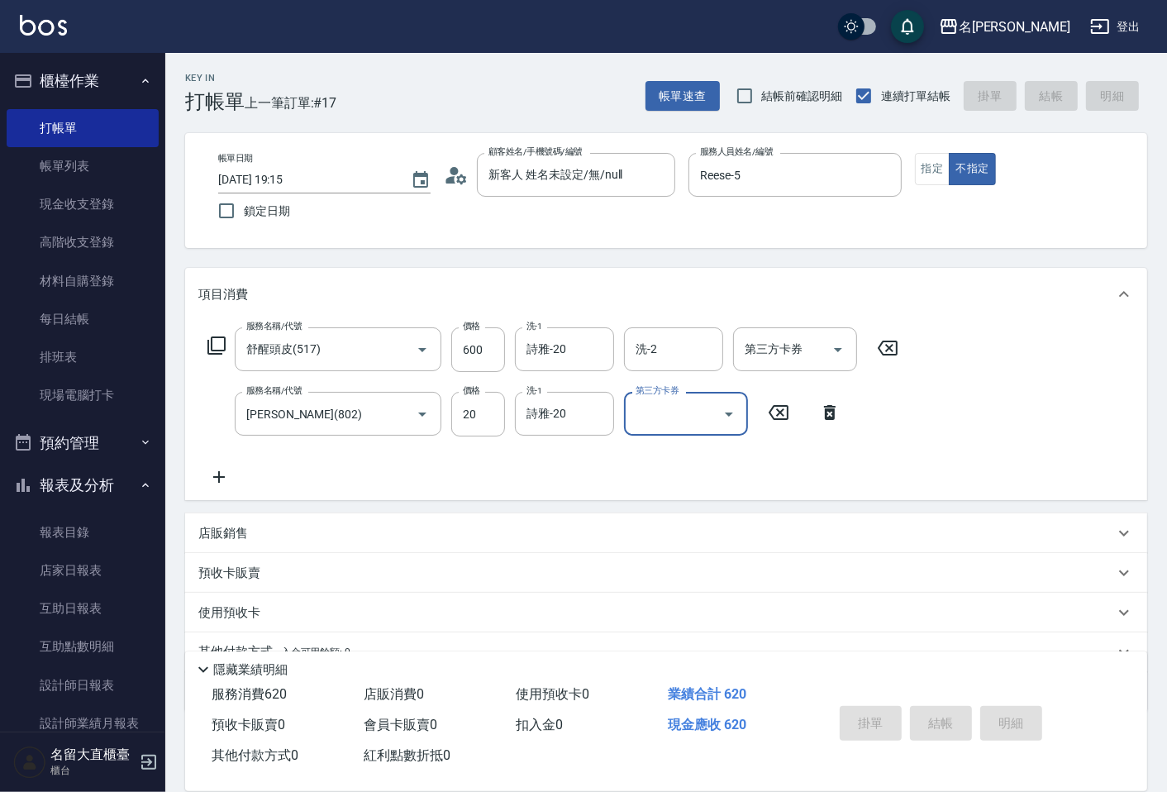
type input "[DATE] 19:16"
